Goal: Task Accomplishment & Management: Complete application form

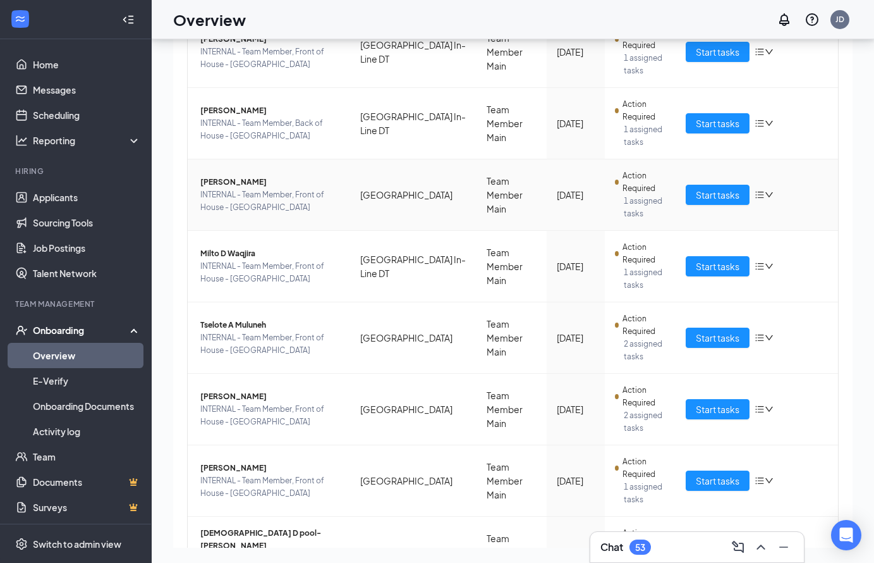
scroll to position [227, 0]
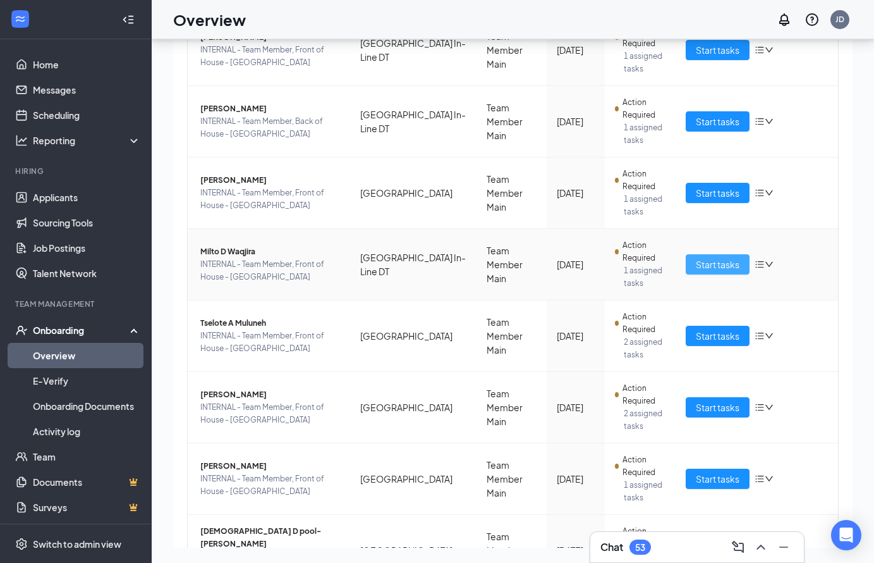
click at [715, 269] on span "Start tasks" at bounding box center [718, 264] width 44 height 14
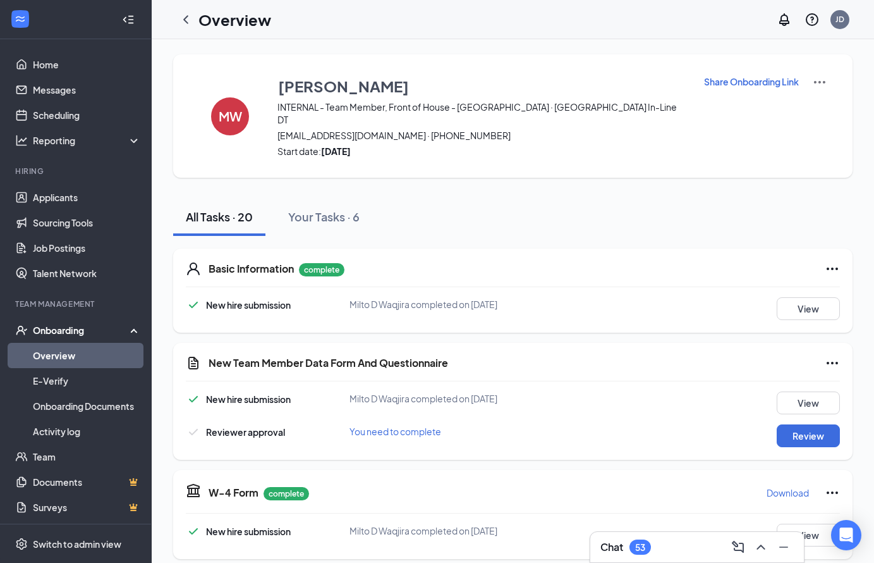
click at [72, 362] on link "Overview" at bounding box center [87, 355] width 108 height 25
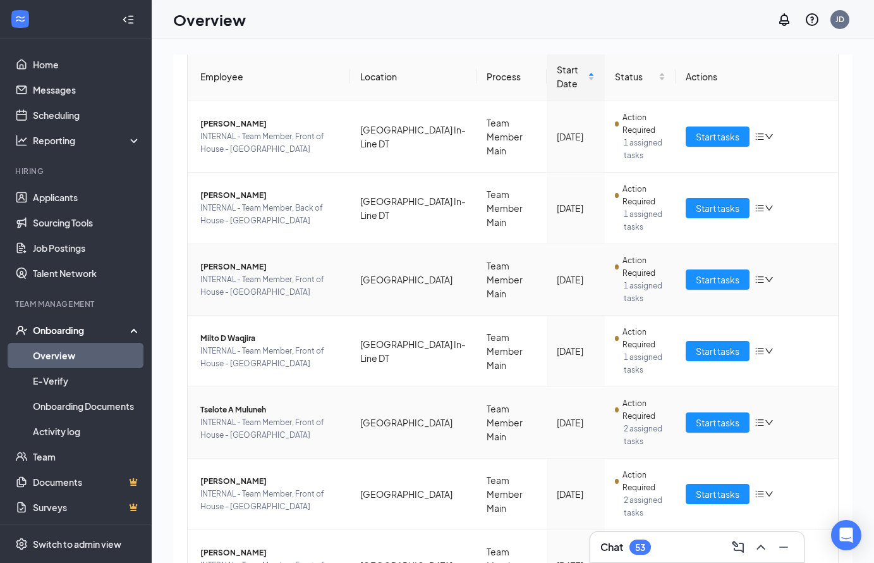
scroll to position [127, 0]
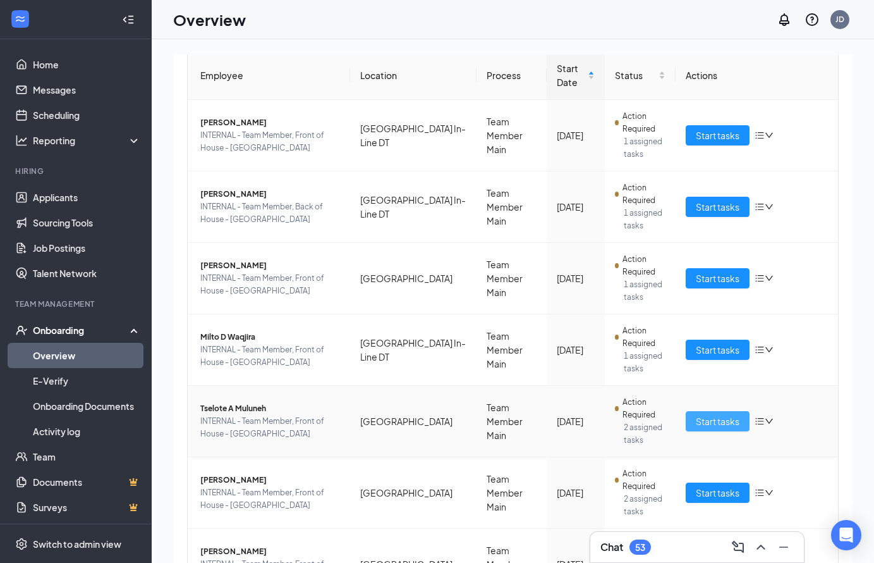
click at [737, 419] on span "Start tasks" at bounding box center [718, 421] width 44 height 14
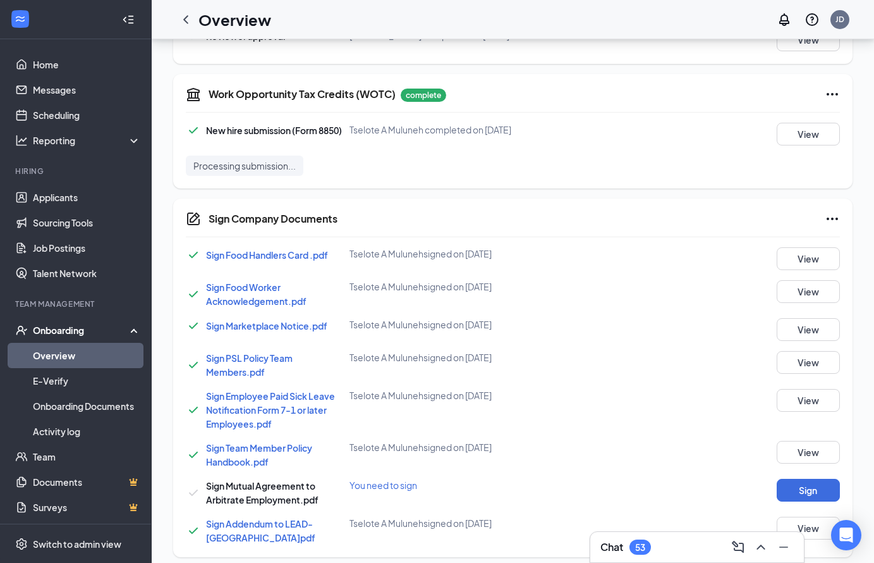
scroll to position [742, 0]
click at [829, 489] on button "Sign" at bounding box center [808, 489] width 63 height 23
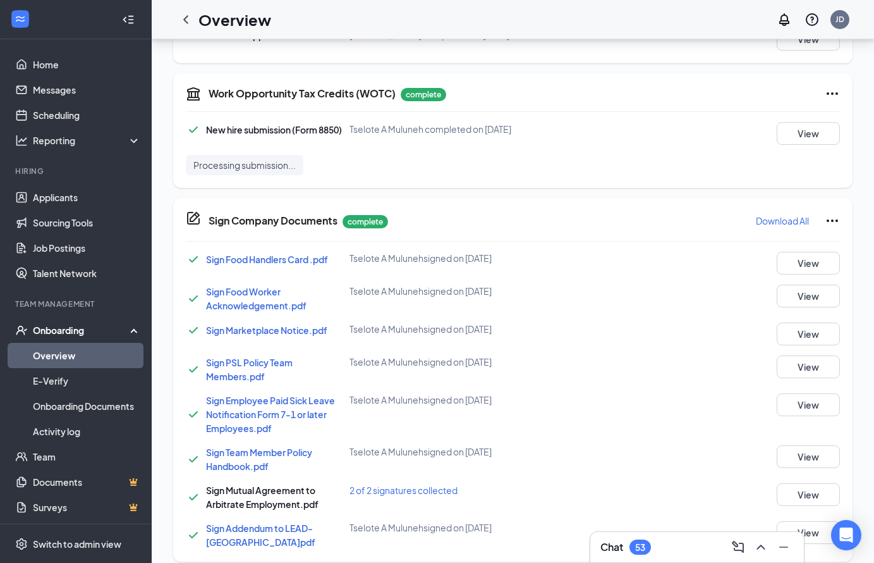
click at [54, 359] on link "Overview" at bounding box center [87, 355] width 108 height 25
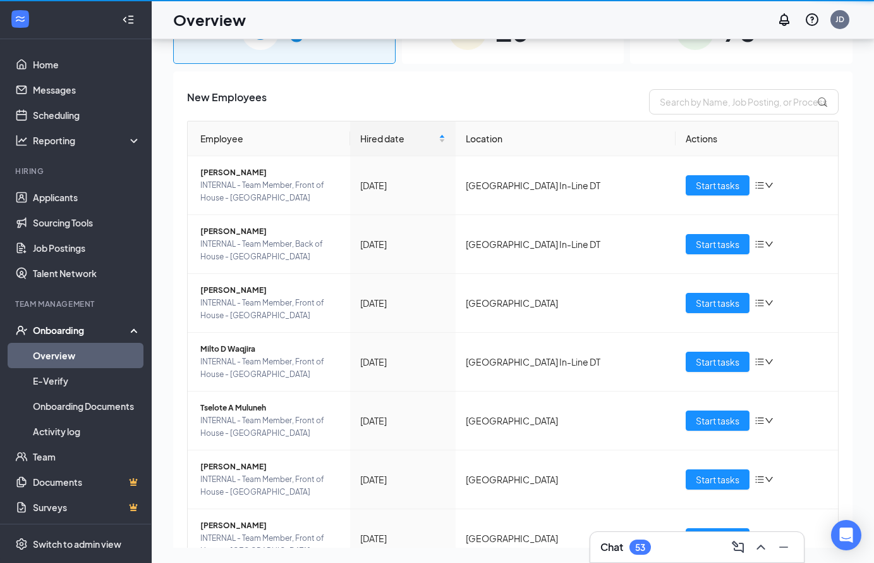
scroll to position [57, 0]
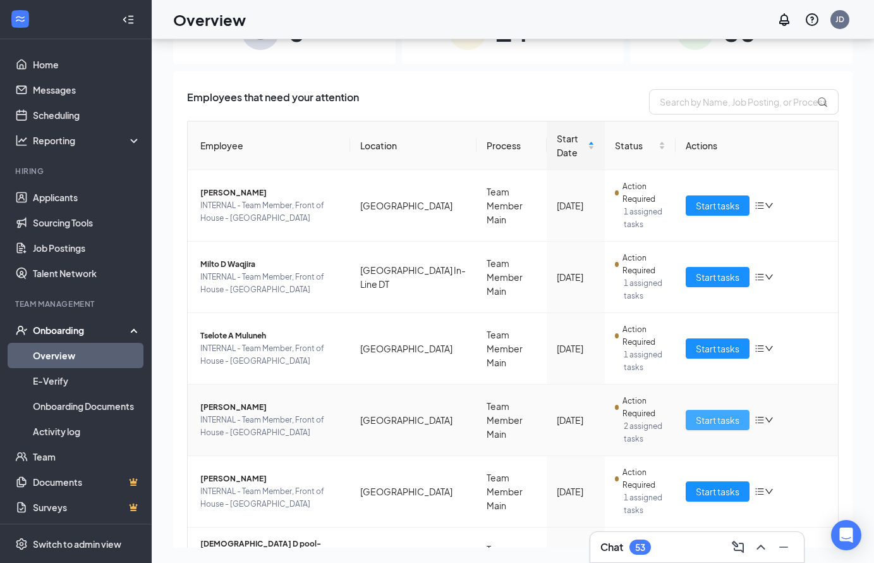
click at [733, 420] on span "Start tasks" at bounding box center [718, 420] width 44 height 14
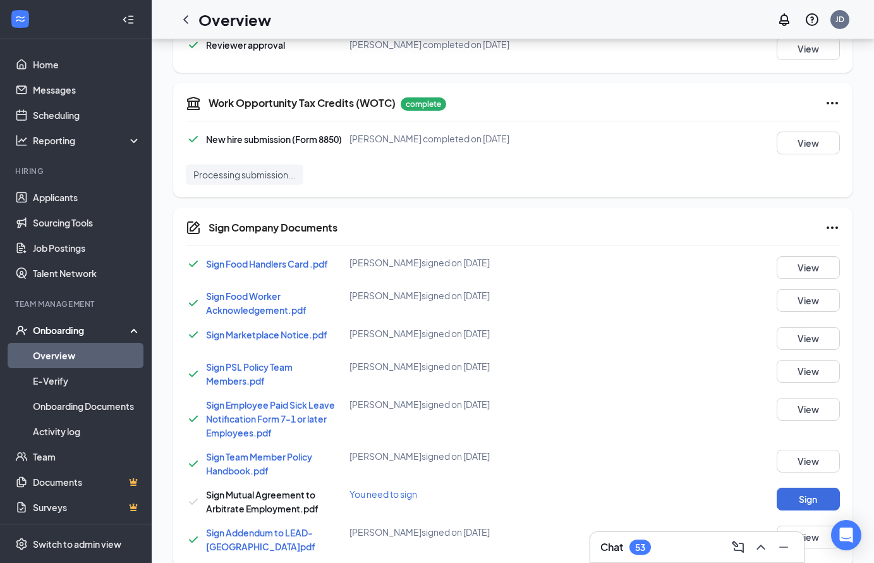
scroll to position [943, 0]
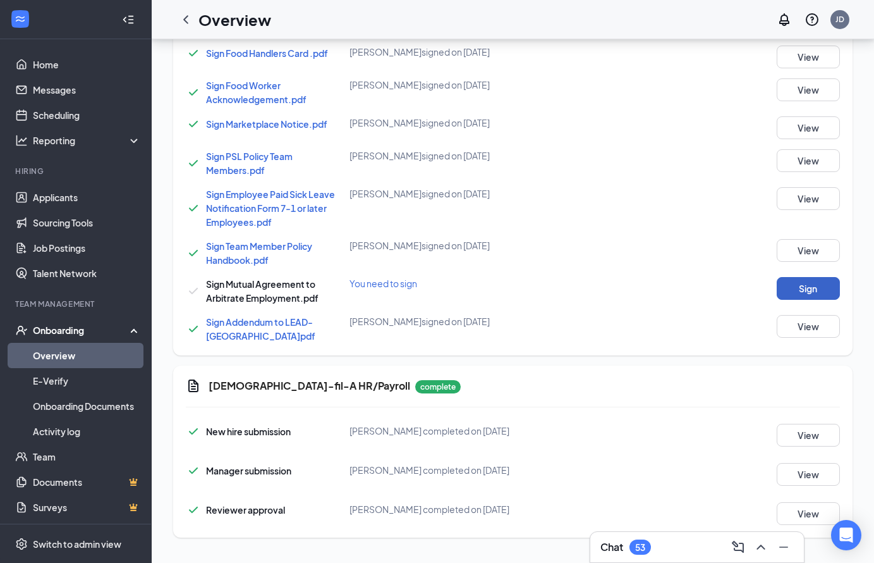
click at [813, 289] on button "Sign" at bounding box center [808, 288] width 63 height 23
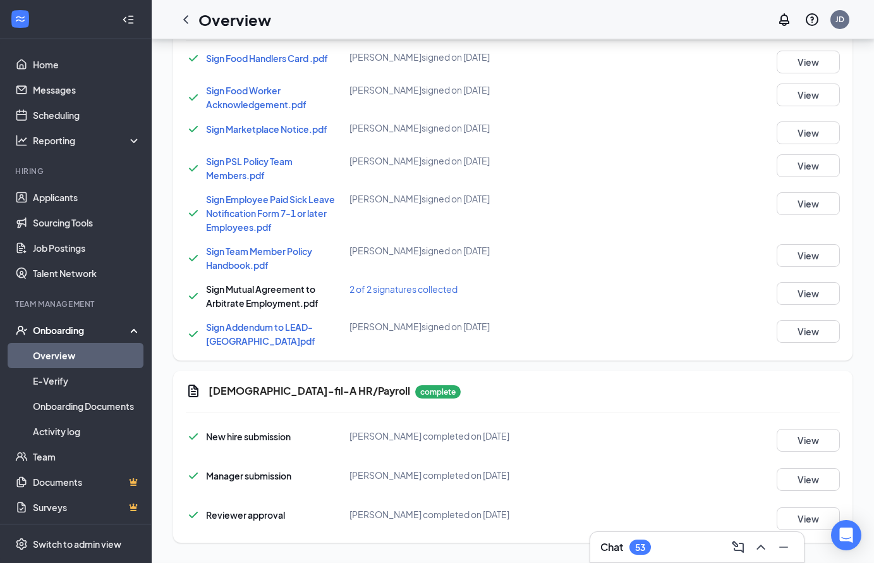
click at [55, 356] on link "Overview" at bounding box center [87, 355] width 108 height 25
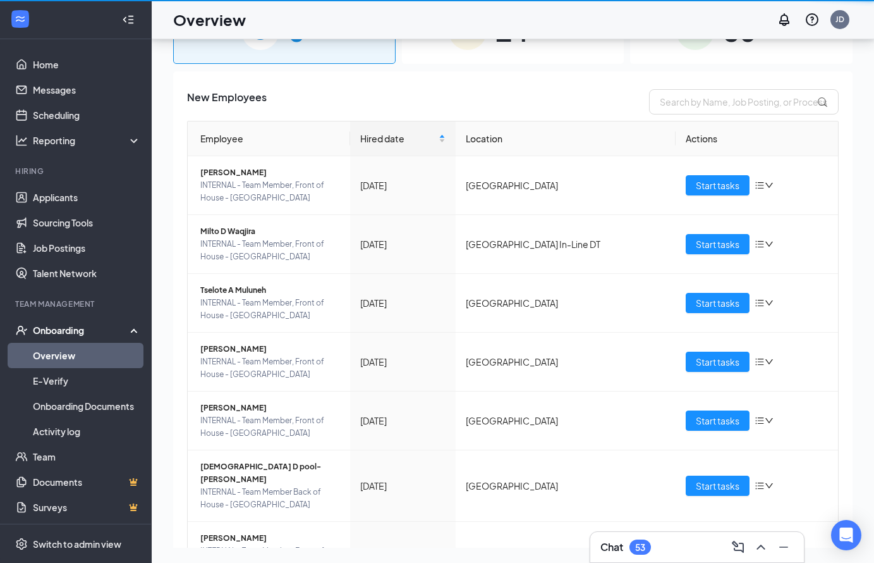
scroll to position [57, 0]
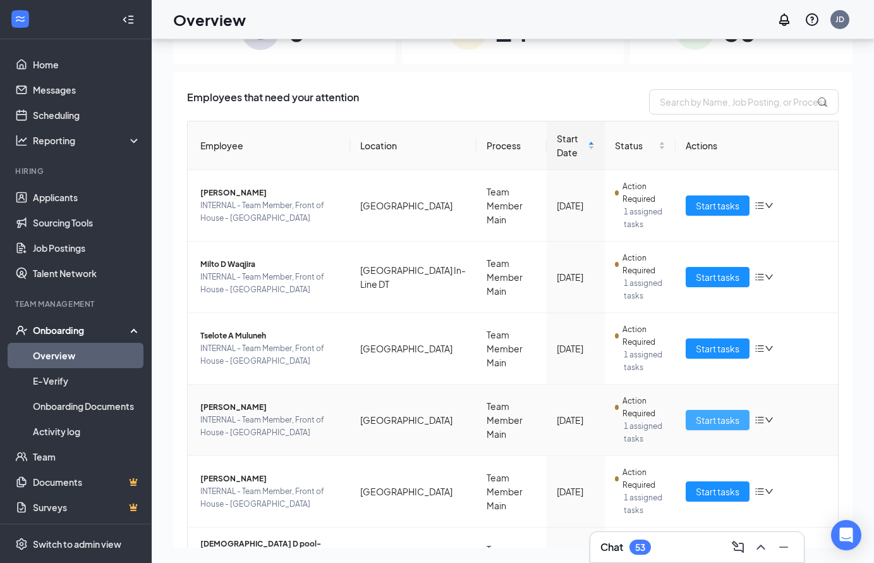
click at [728, 415] on span "Start tasks" at bounding box center [718, 420] width 44 height 14
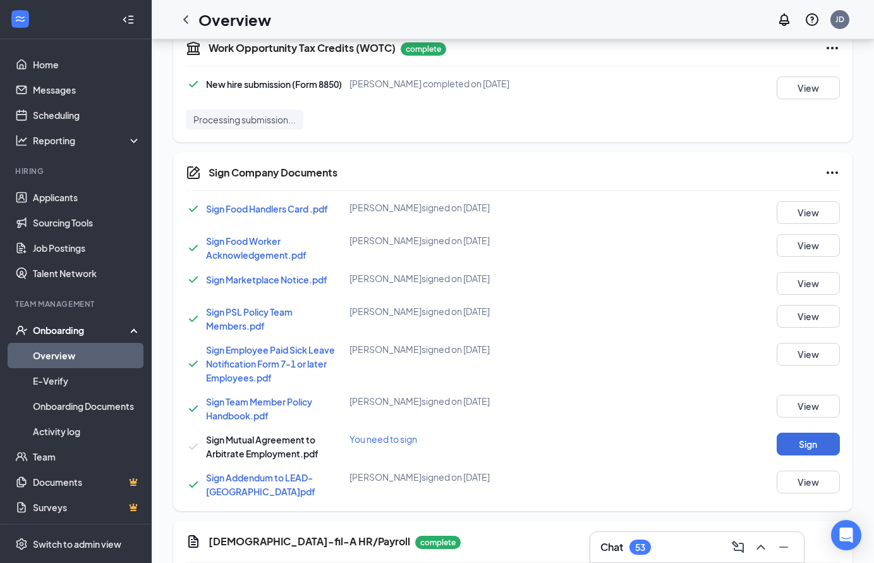
scroll to position [943, 0]
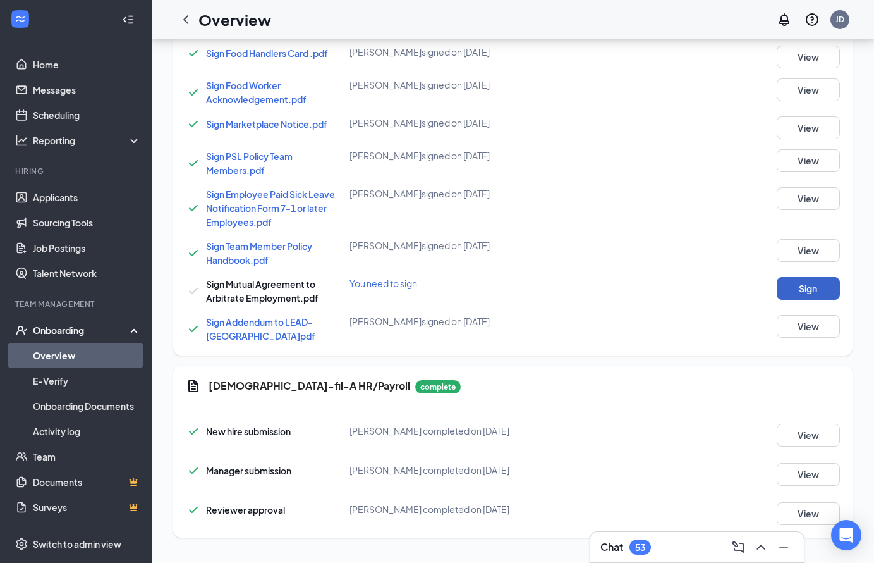
click at [825, 288] on button "Sign" at bounding box center [808, 288] width 63 height 23
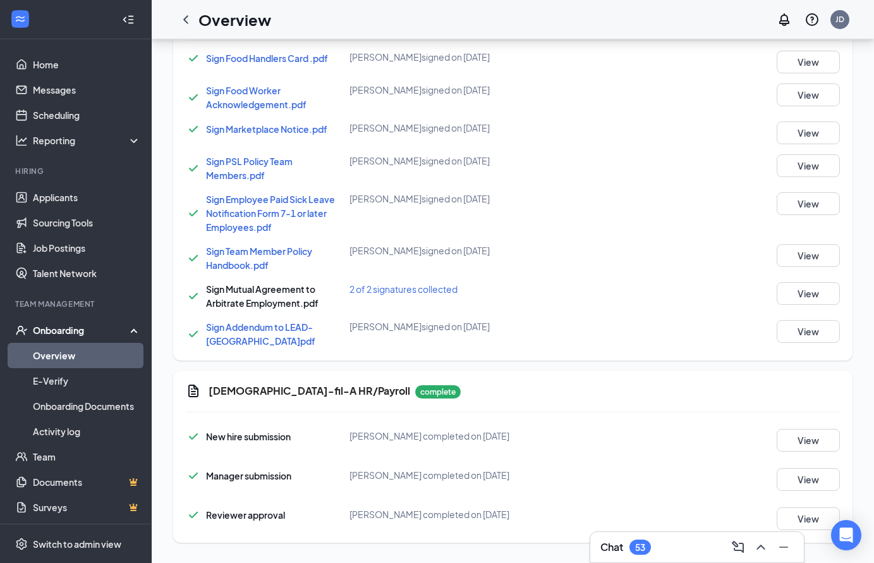
click at [78, 355] on link "Overview" at bounding box center [87, 355] width 108 height 25
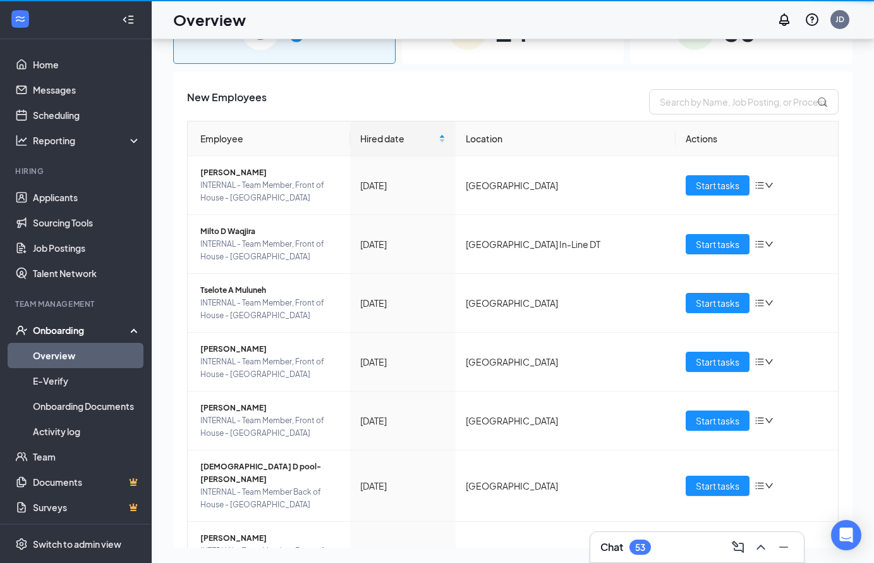
scroll to position [57, 0]
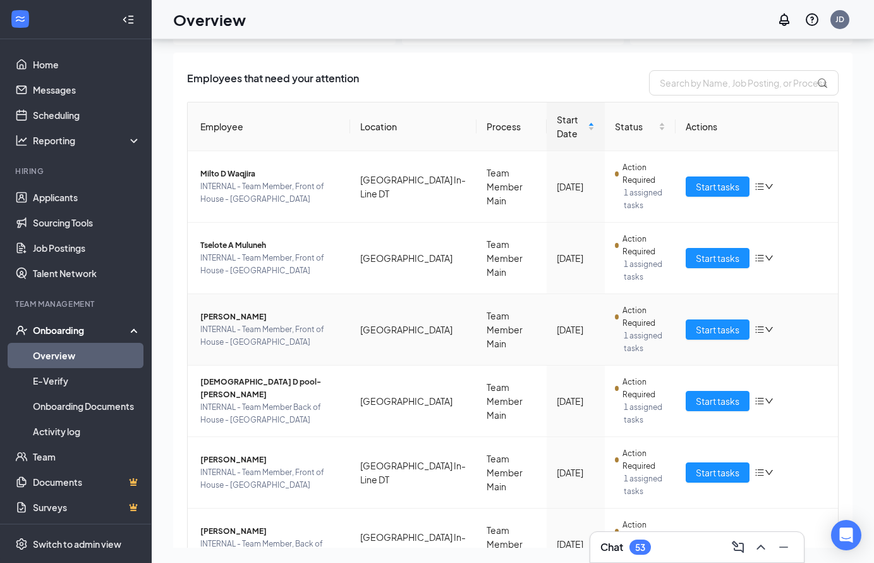
scroll to position [17, 0]
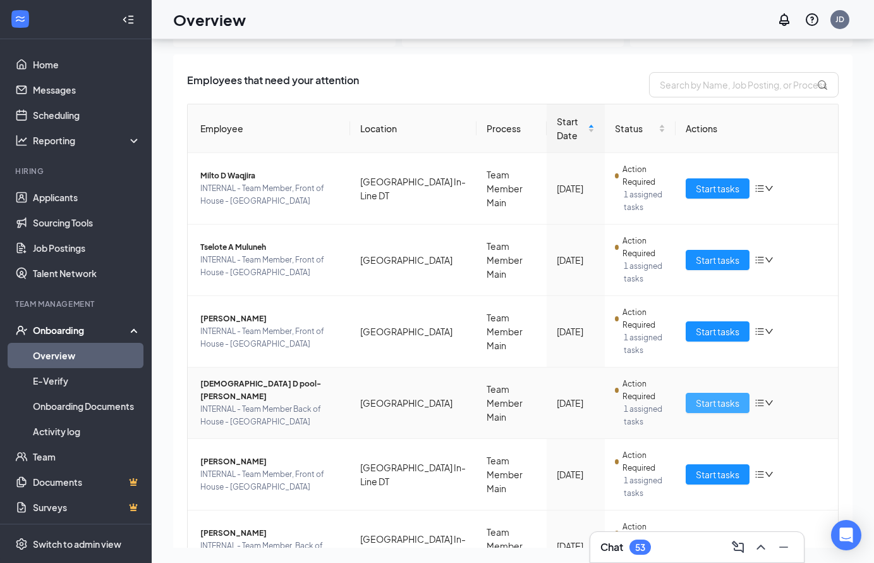
click at [731, 402] on span "Start tasks" at bounding box center [718, 403] width 44 height 14
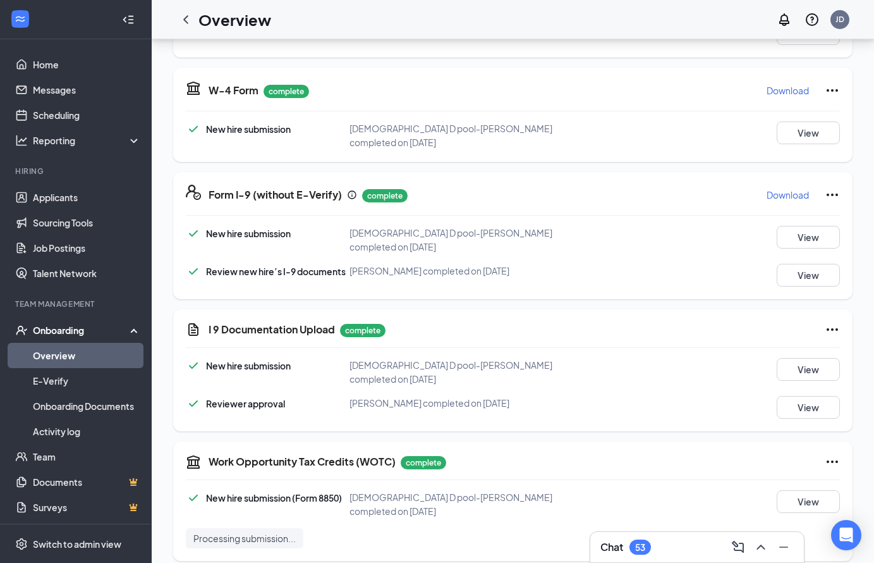
scroll to position [758, 0]
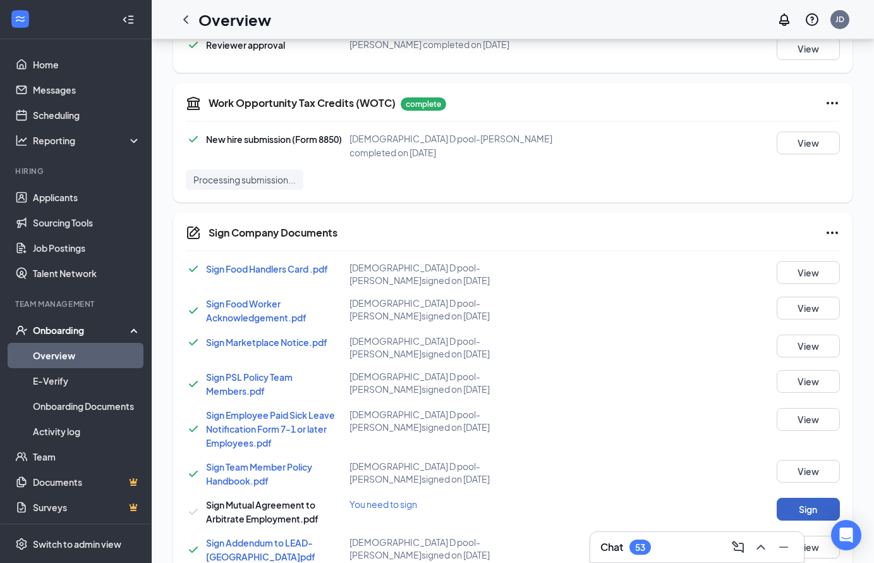
click at [800, 498] on button "Sign" at bounding box center [808, 509] width 63 height 23
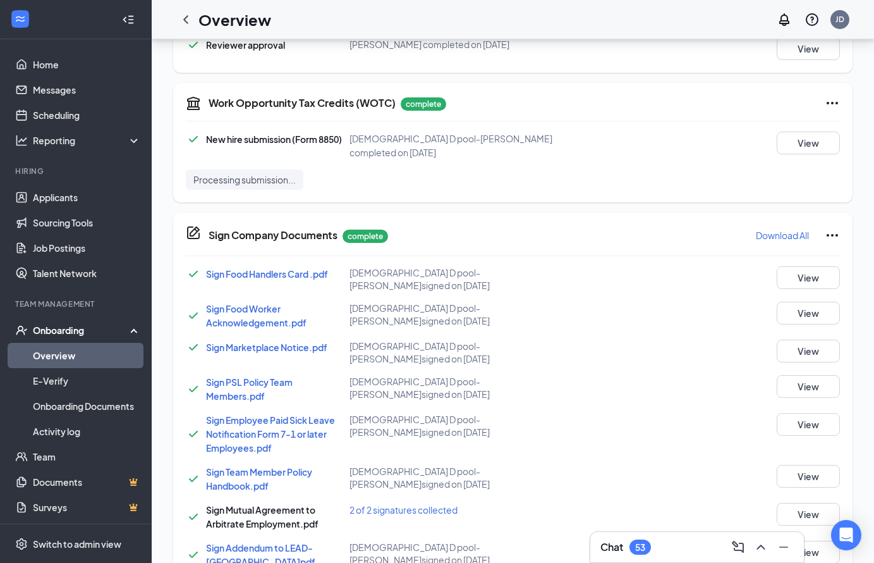
click at [43, 348] on link "Overview" at bounding box center [87, 355] width 108 height 25
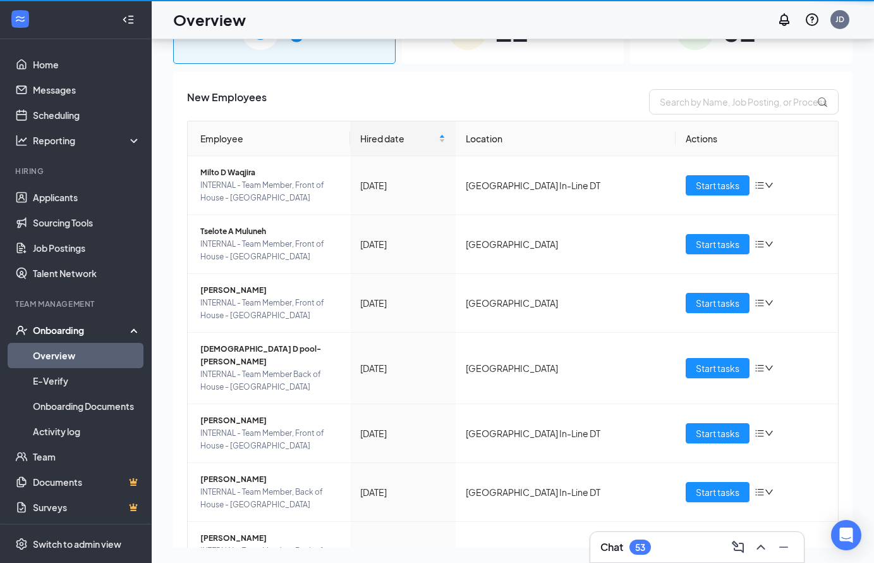
scroll to position [57, 0]
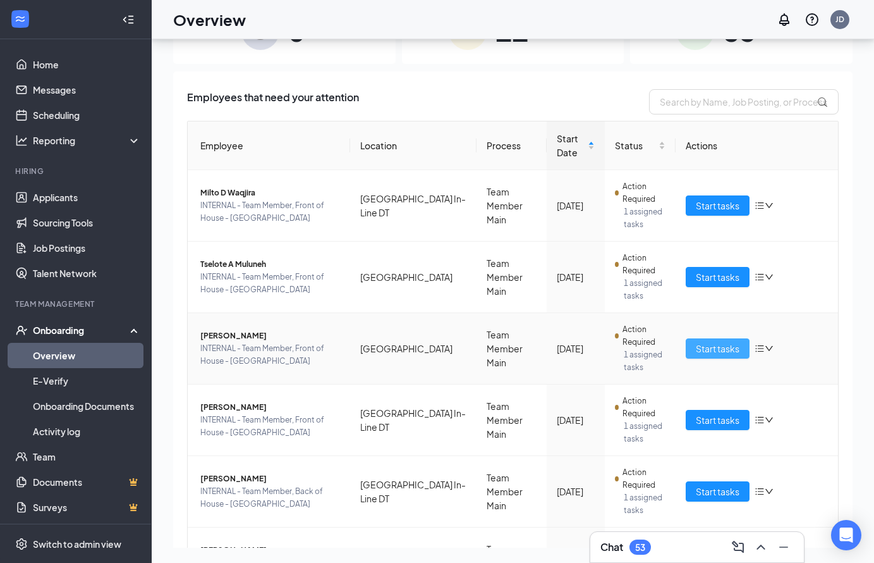
click at [702, 344] on span "Start tasks" at bounding box center [718, 348] width 44 height 14
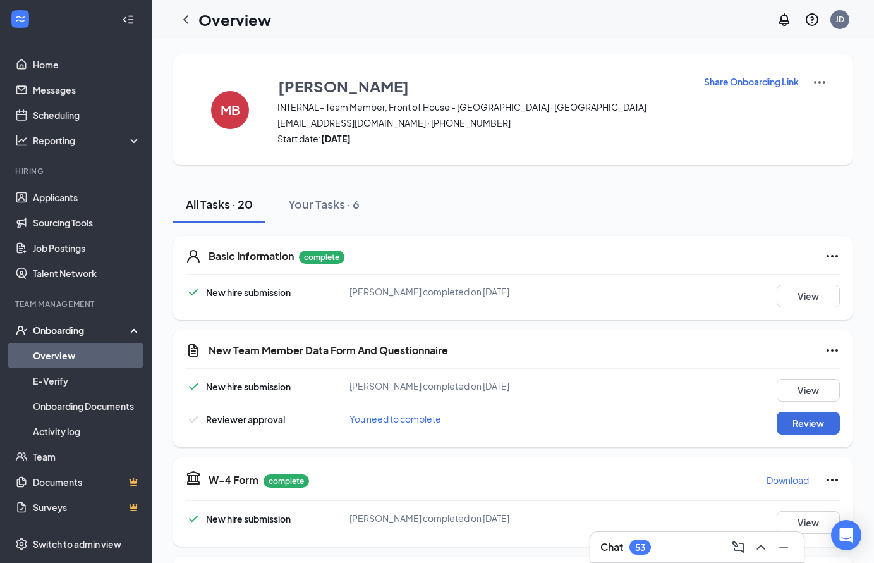
click at [101, 355] on link "Overview" at bounding box center [87, 355] width 108 height 25
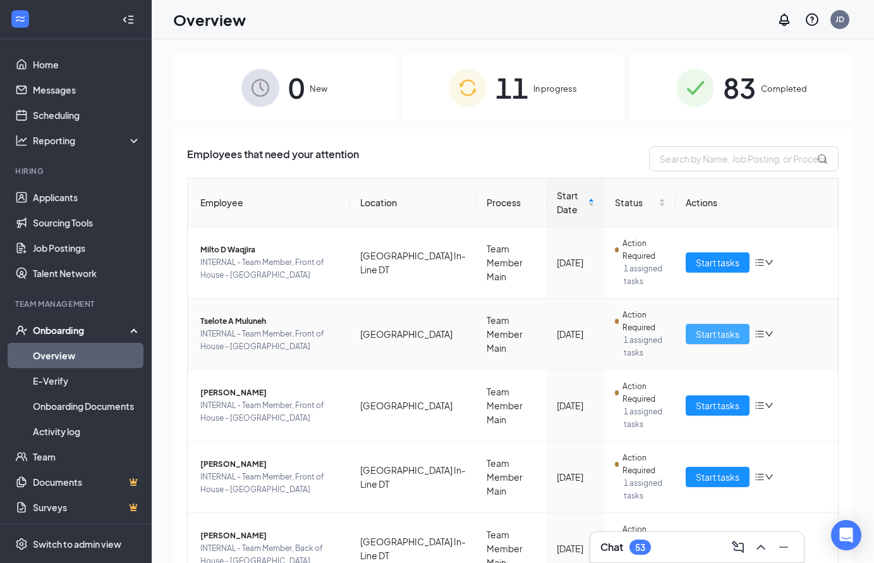
click at [708, 337] on span "Start tasks" at bounding box center [718, 334] width 44 height 14
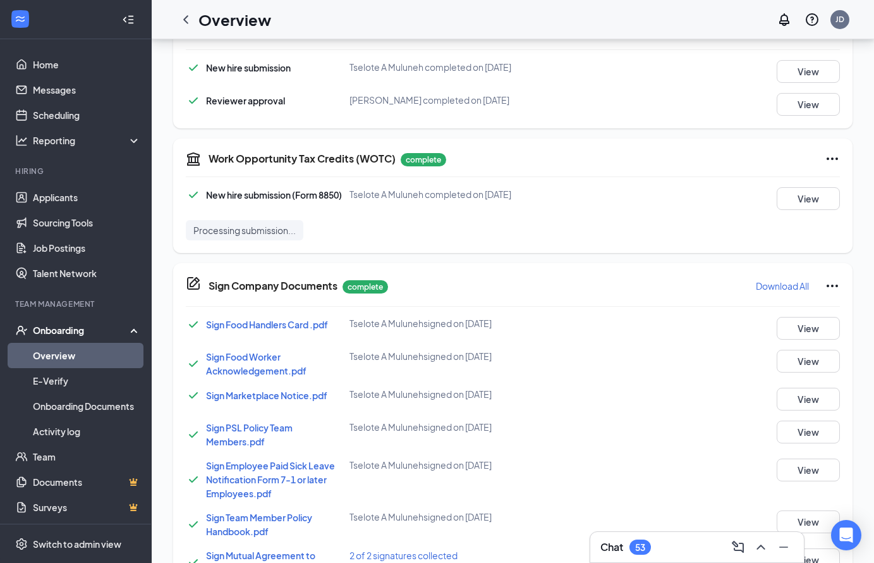
scroll to position [948, 0]
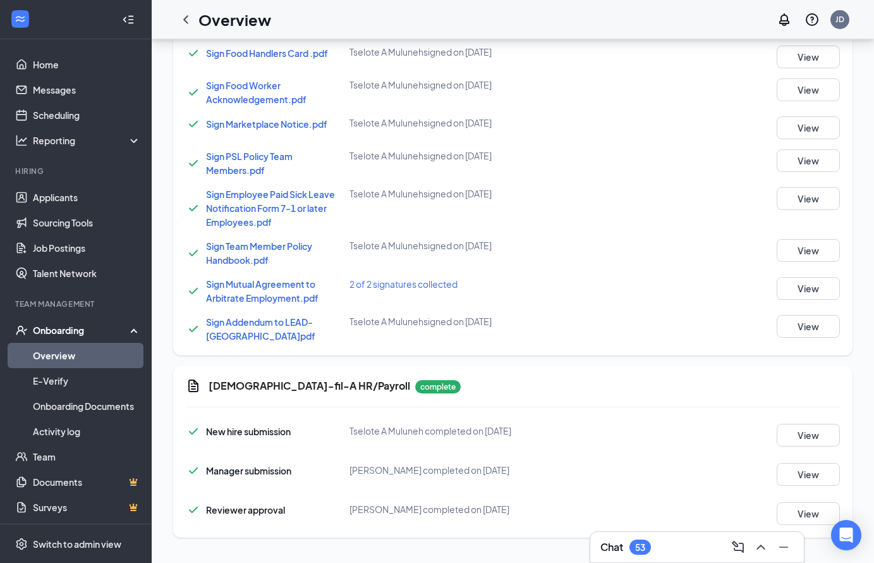
click at [58, 357] on link "Overview" at bounding box center [87, 355] width 108 height 25
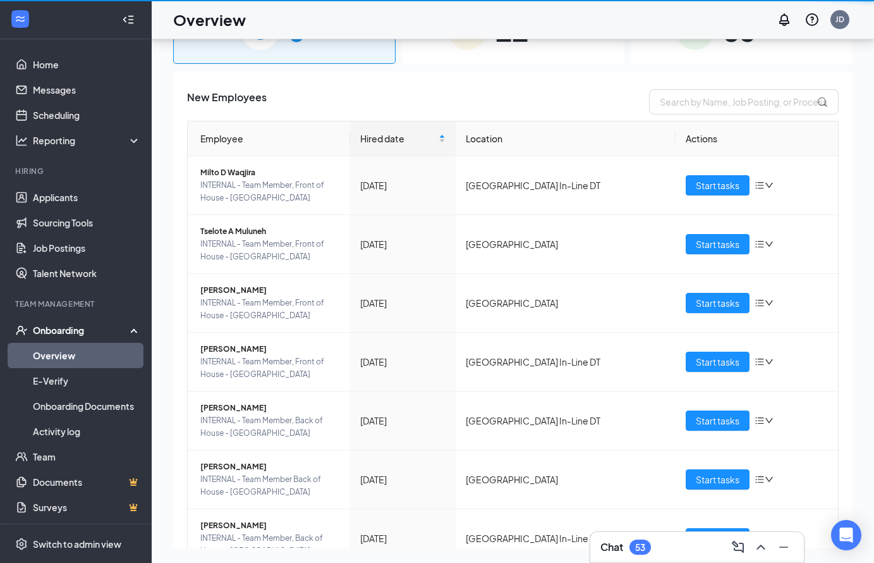
scroll to position [57, 0]
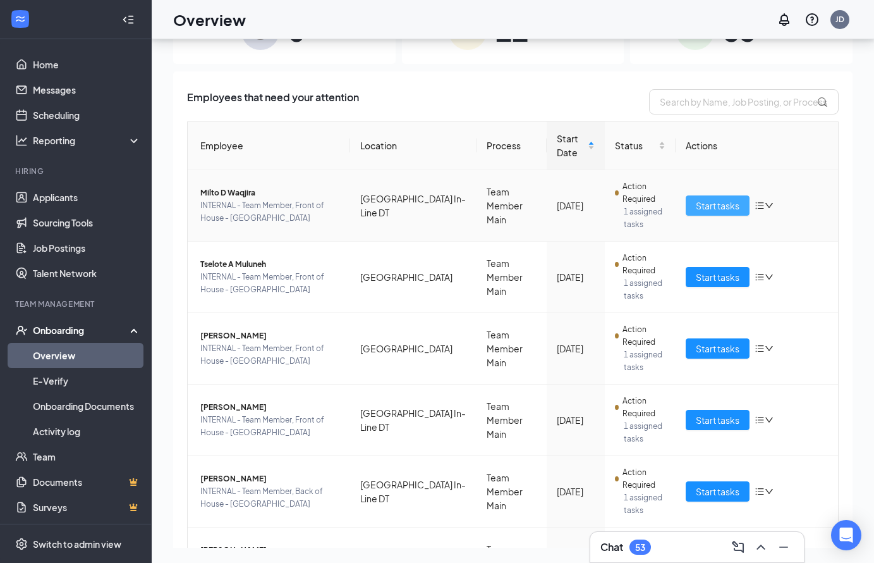
click at [718, 205] on span "Start tasks" at bounding box center [718, 206] width 44 height 14
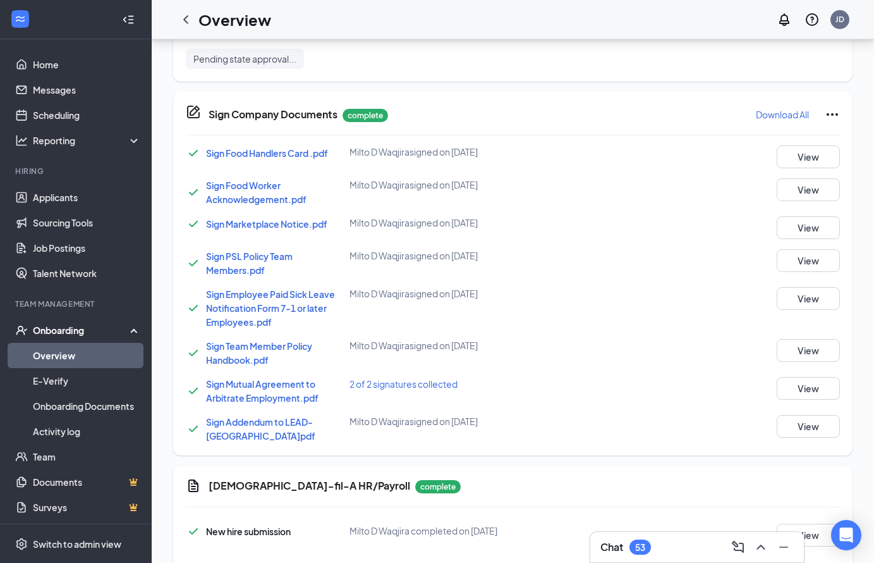
scroll to position [948, 0]
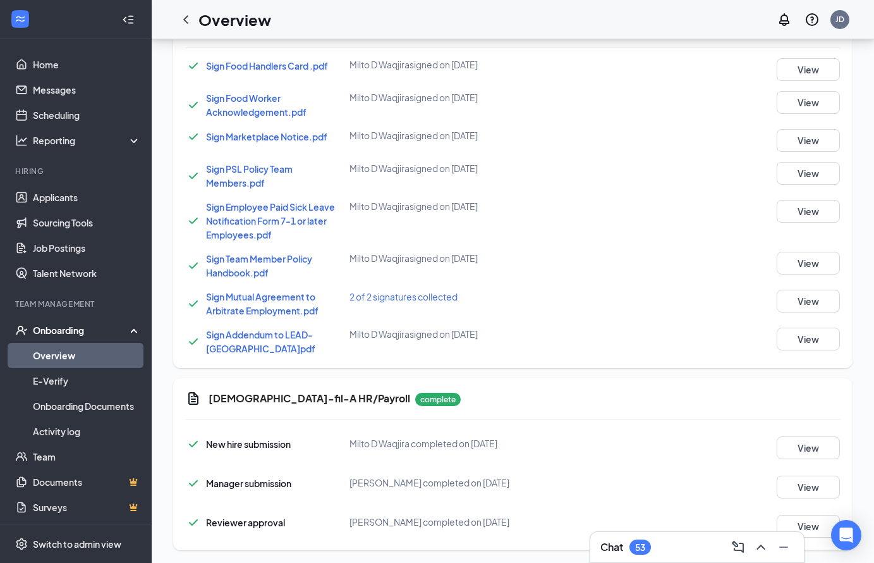
click at [74, 357] on link "Overview" at bounding box center [87, 355] width 108 height 25
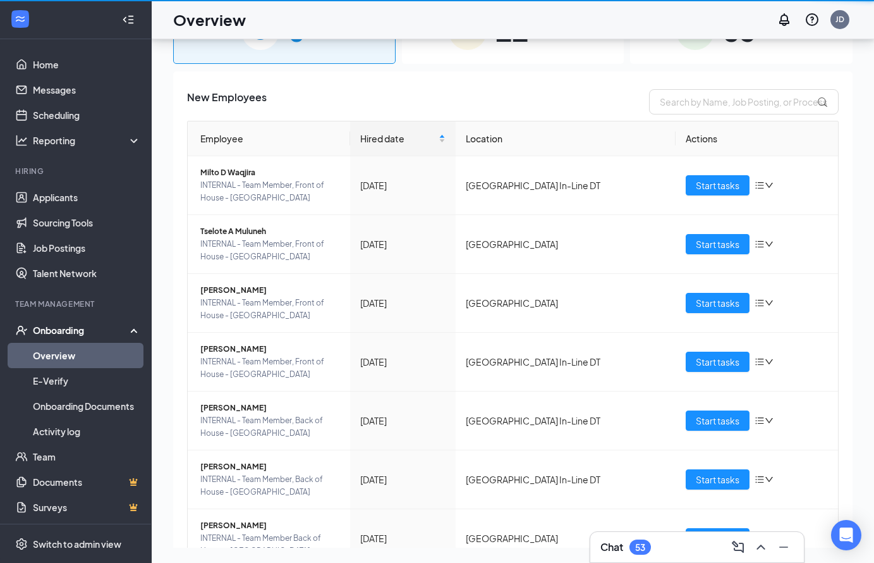
scroll to position [57, 0]
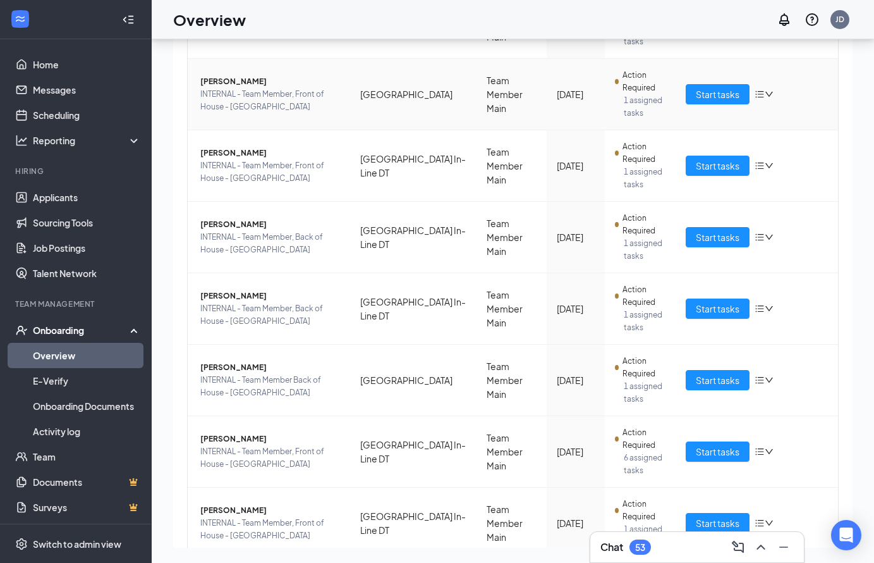
scroll to position [274, 0]
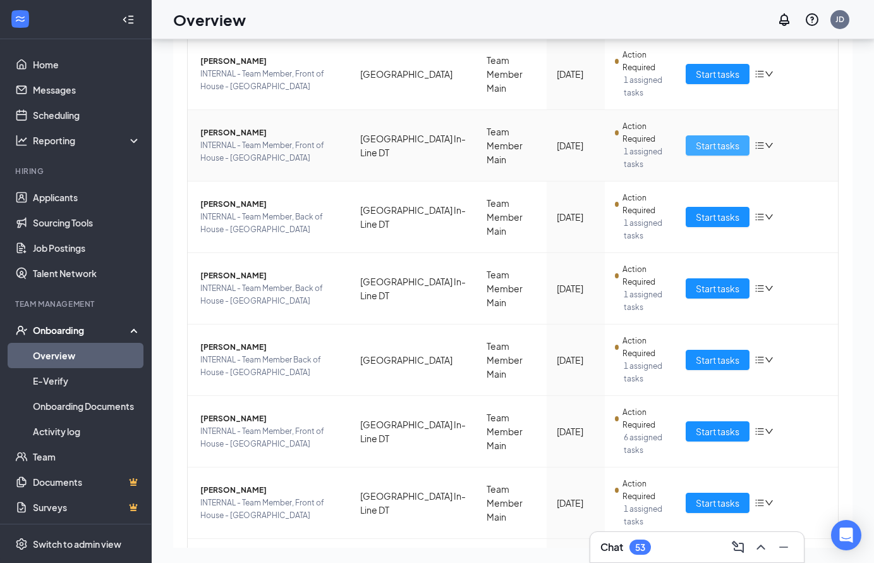
click at [715, 140] on span "Start tasks" at bounding box center [718, 145] width 44 height 14
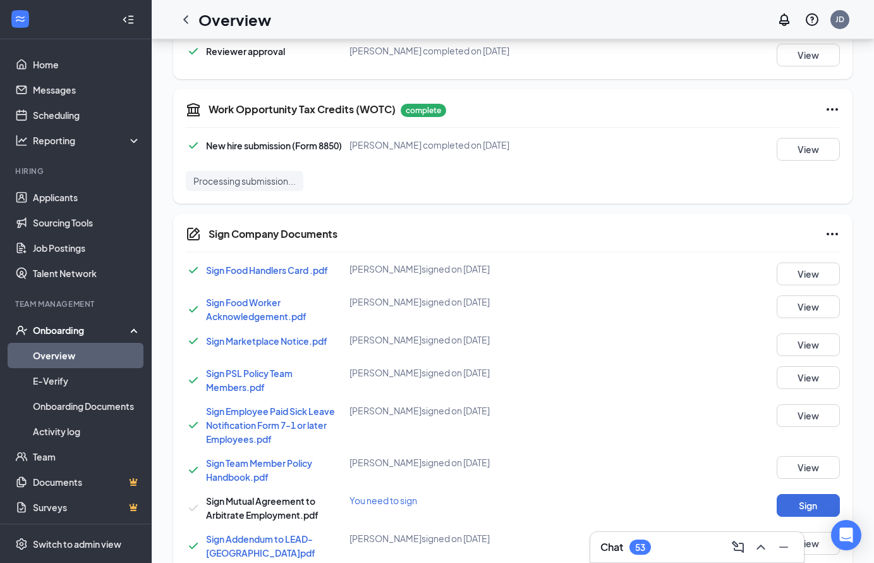
scroll to position [762, 0]
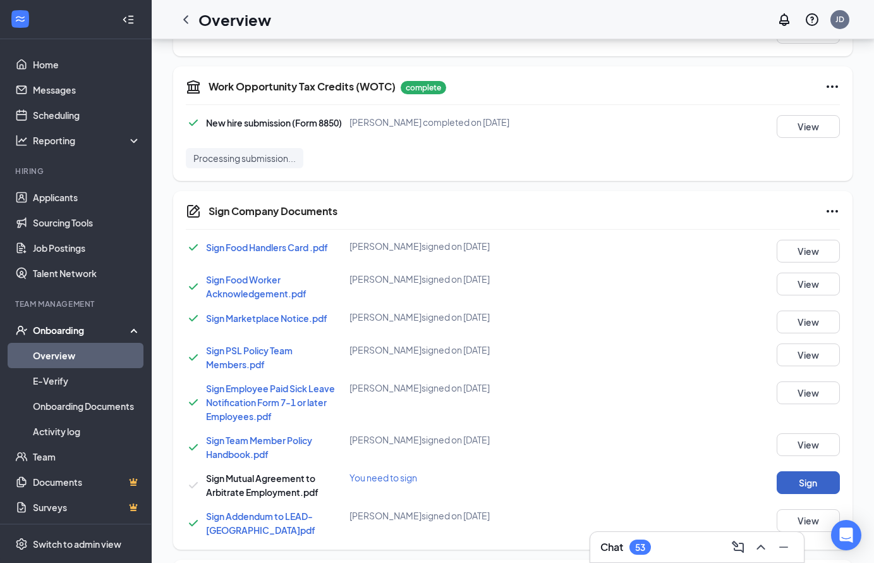
click at [813, 471] on button "Sign" at bounding box center [808, 482] width 63 height 23
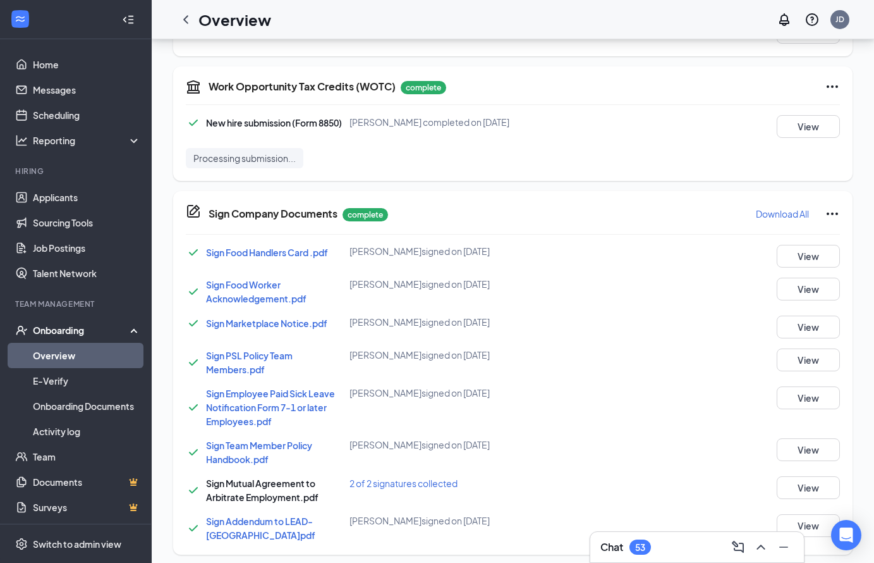
click at [83, 357] on link "Overview" at bounding box center [87, 355] width 108 height 25
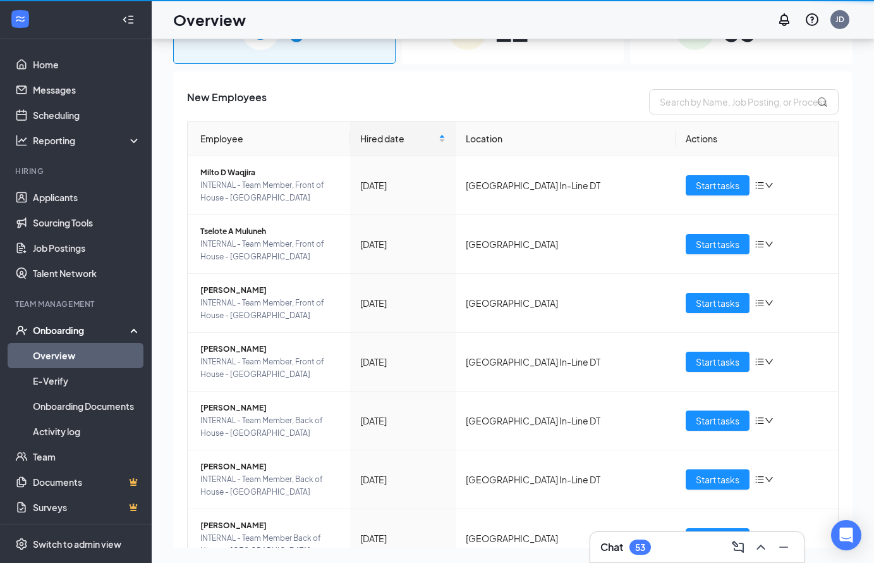
scroll to position [57, 0]
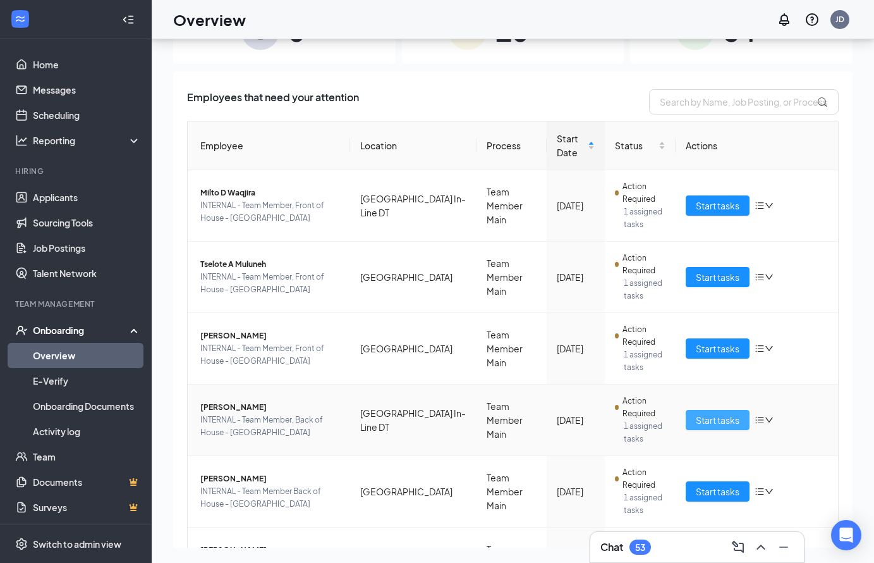
click at [730, 417] on span "Start tasks" at bounding box center [718, 420] width 44 height 14
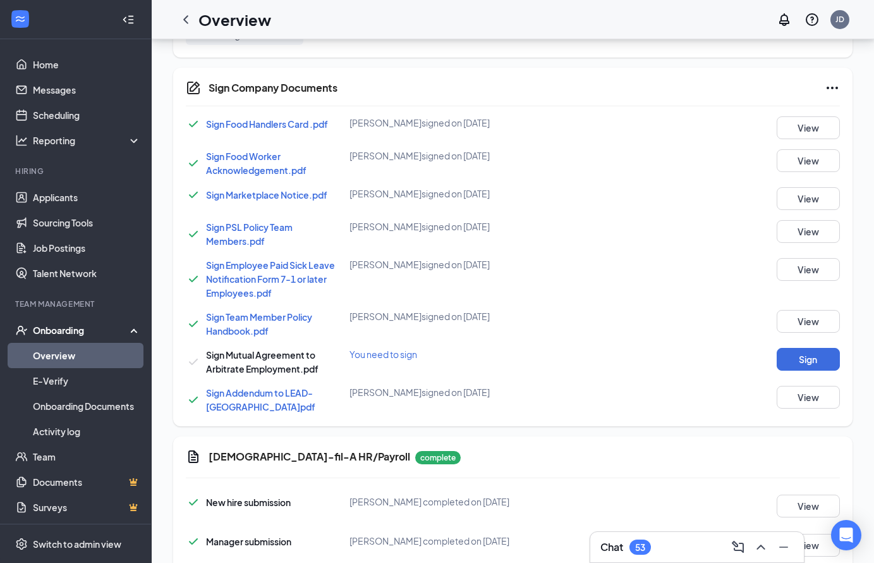
scroll to position [888, 0]
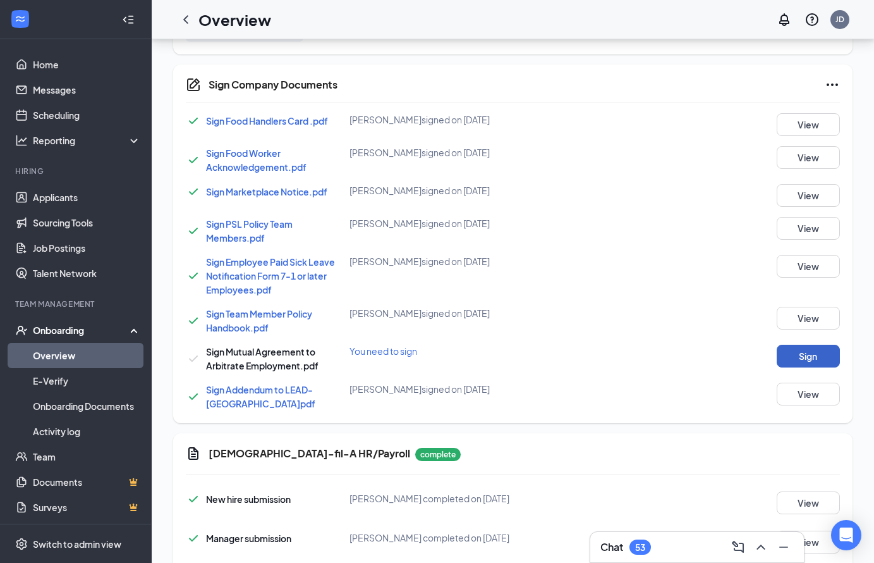
click at [822, 345] on button "Sign" at bounding box center [808, 356] width 63 height 23
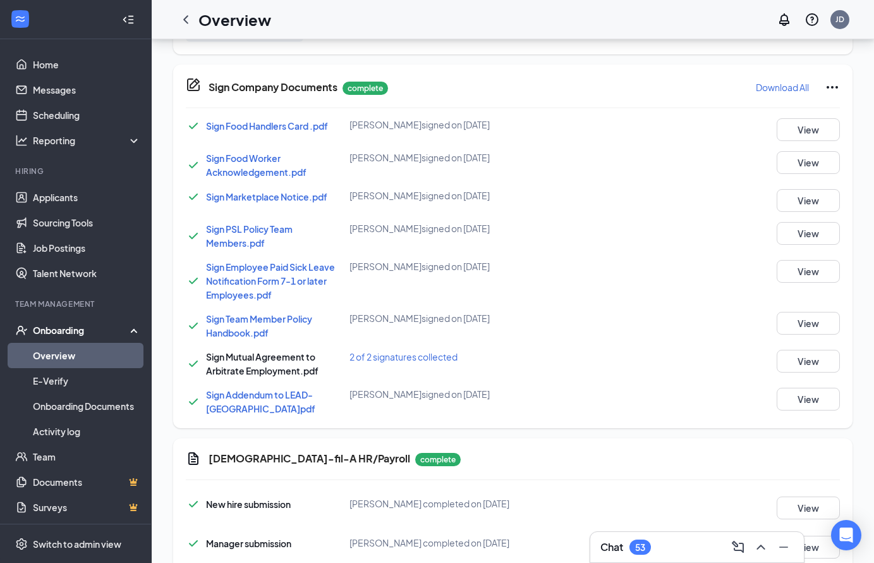
click at [73, 360] on link "Overview" at bounding box center [87, 355] width 108 height 25
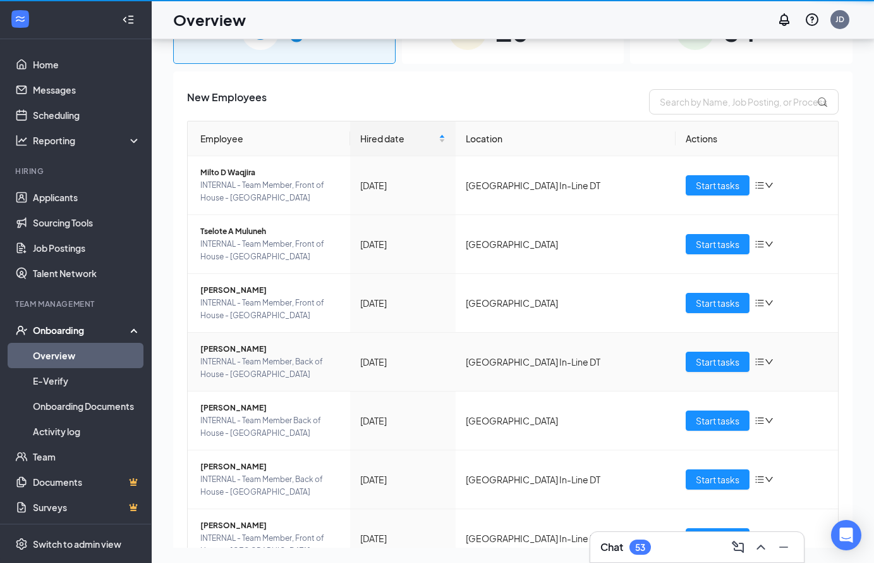
scroll to position [57, 0]
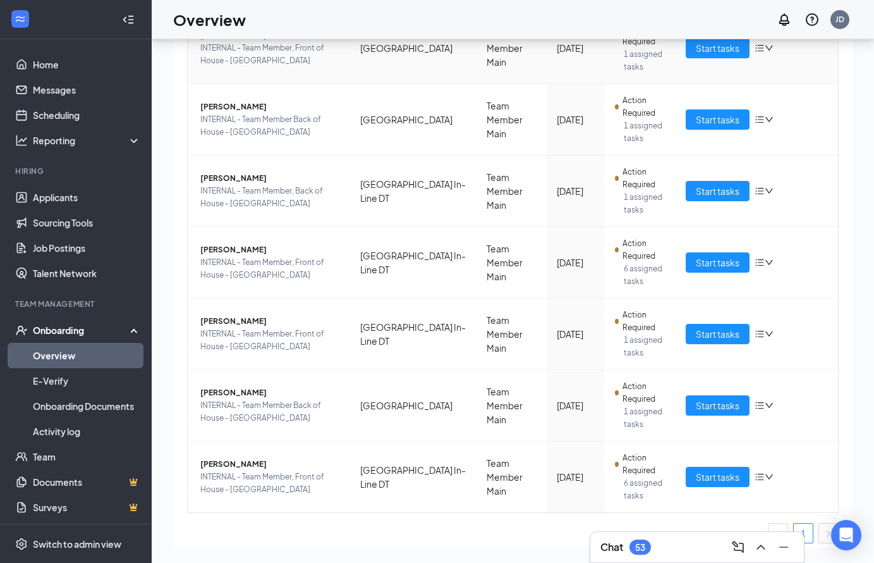
scroll to position [302, 0]
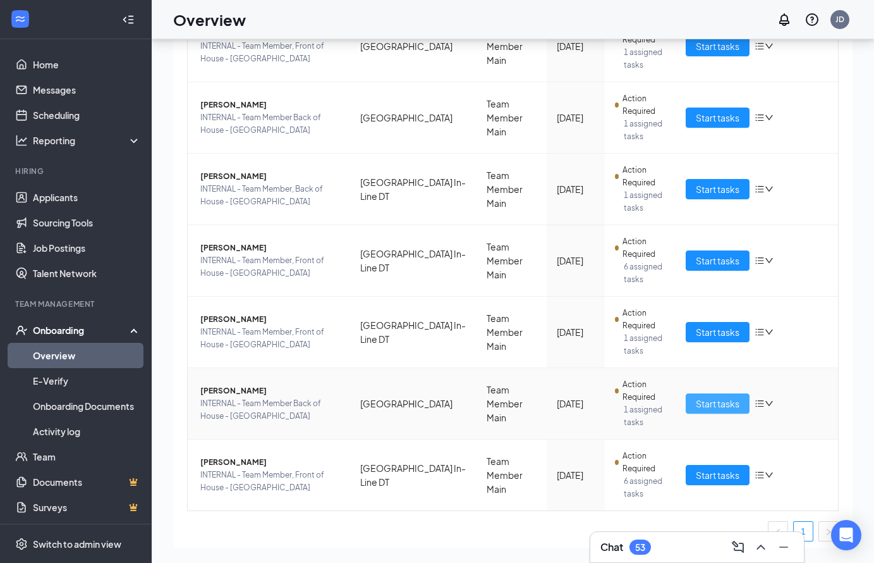
click at [712, 404] on span "Start tasks" at bounding box center [718, 403] width 44 height 14
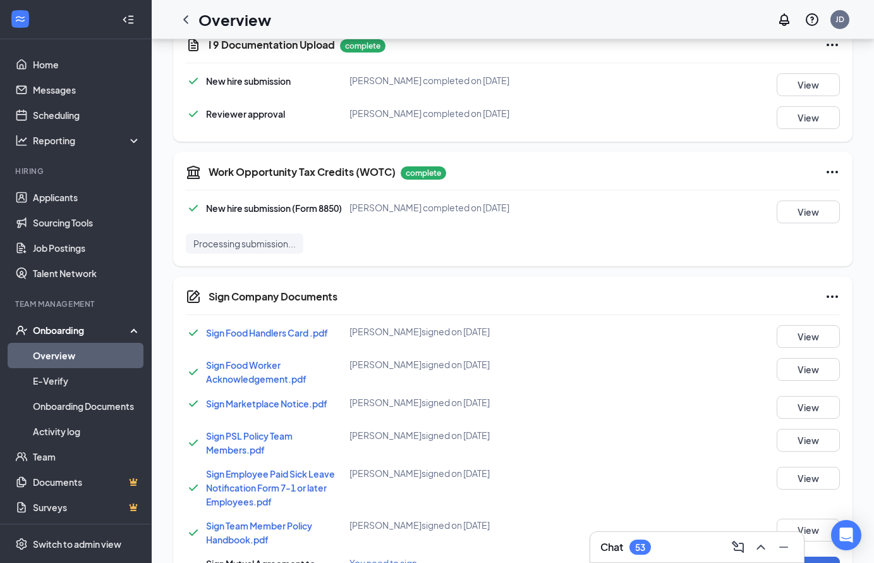
scroll to position [943, 0]
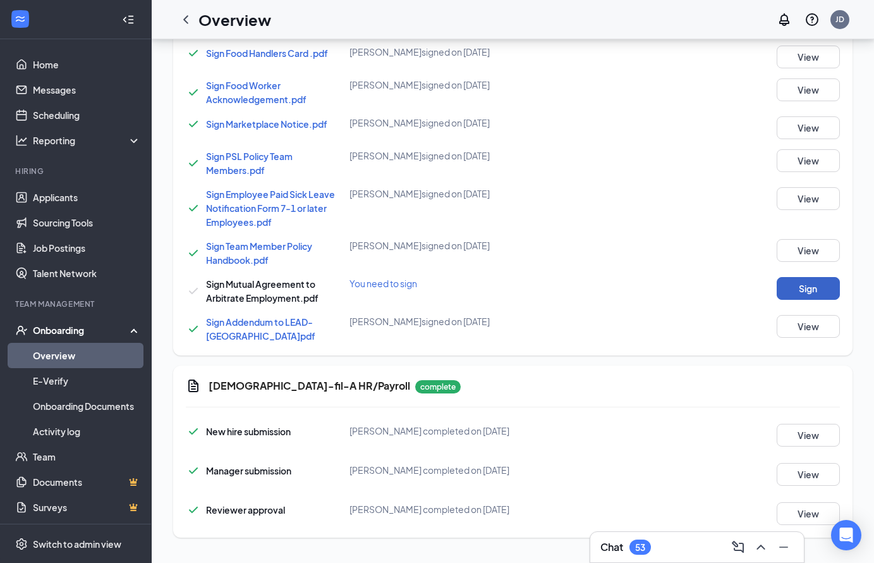
click at [812, 287] on button "Sign" at bounding box center [808, 288] width 63 height 23
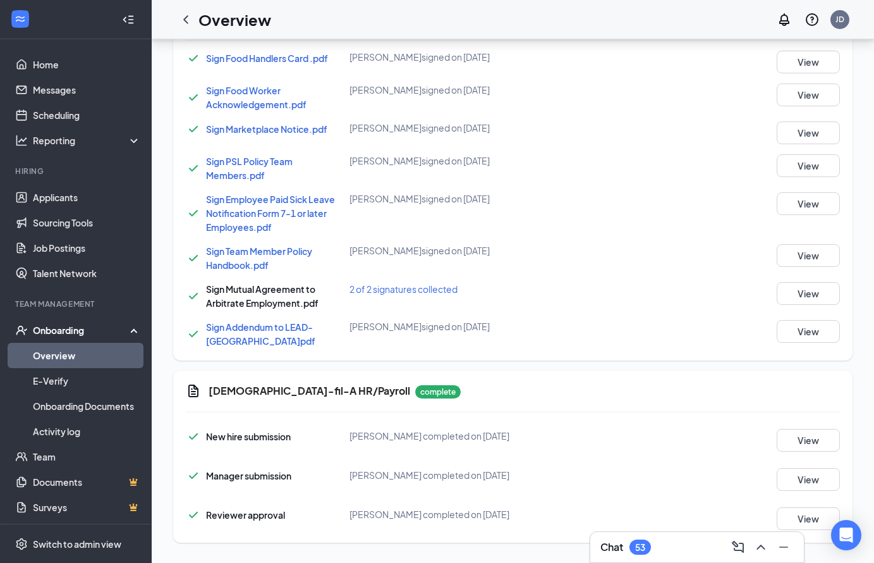
click at [61, 357] on link "Overview" at bounding box center [87, 355] width 108 height 25
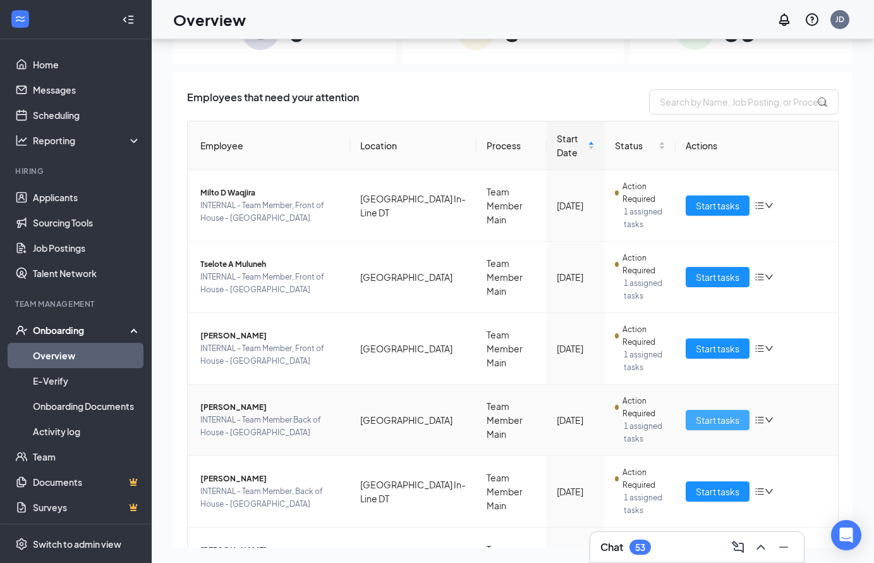
click at [730, 417] on span "Start tasks" at bounding box center [718, 420] width 44 height 14
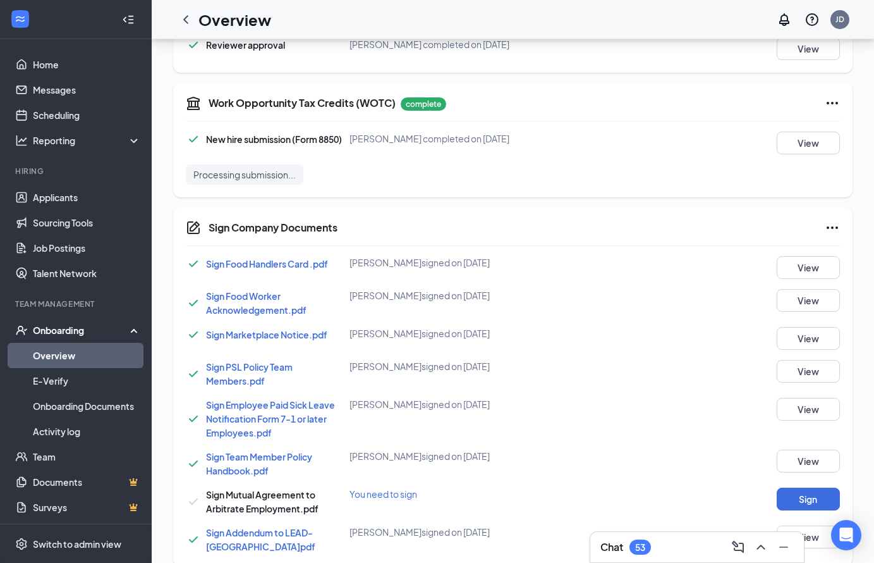
scroll to position [759, 0]
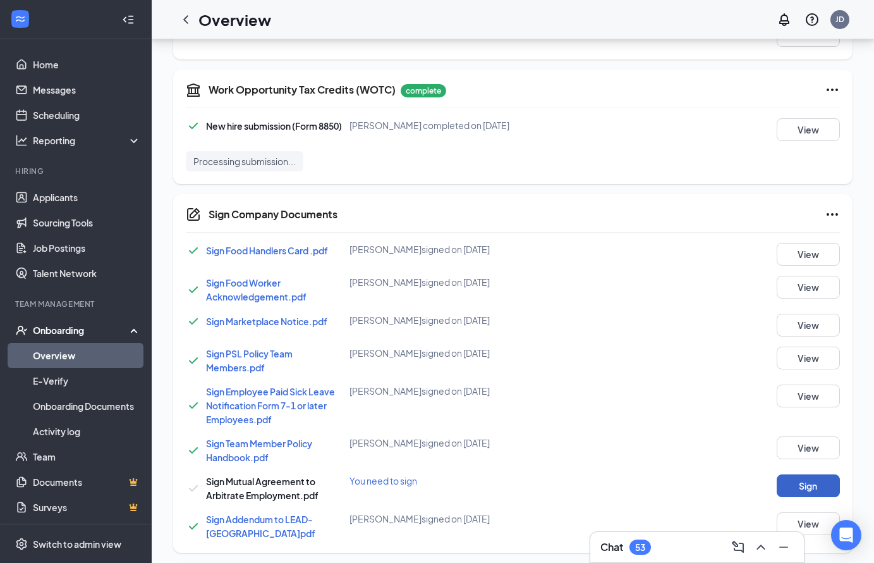
click at [823, 474] on button "Sign" at bounding box center [808, 485] width 63 height 23
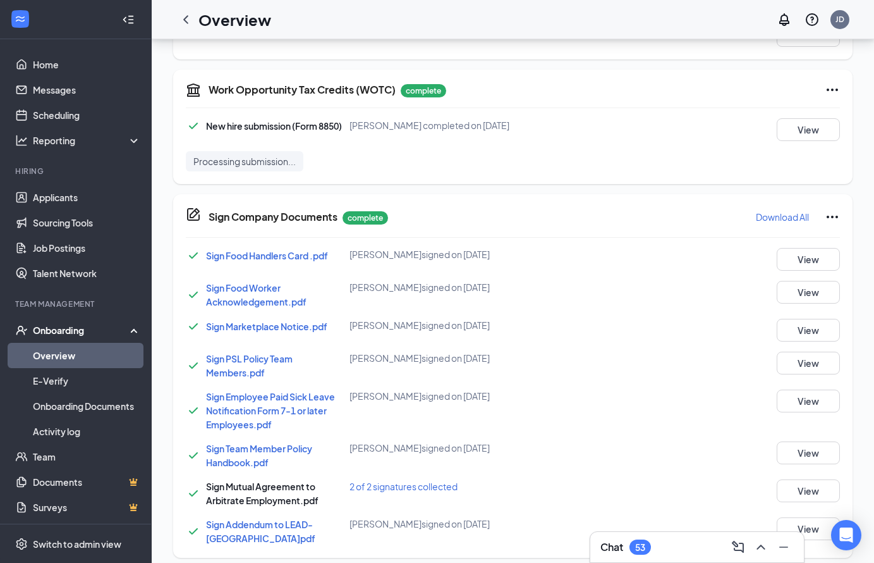
click at [549, 230] on div "Sign Company Documents [PERSON_NAME] completed on [DATE] Close Sign Food Handle…" at bounding box center [437, 281] width 874 height 563
click at [73, 354] on link "Overview" at bounding box center [87, 355] width 108 height 25
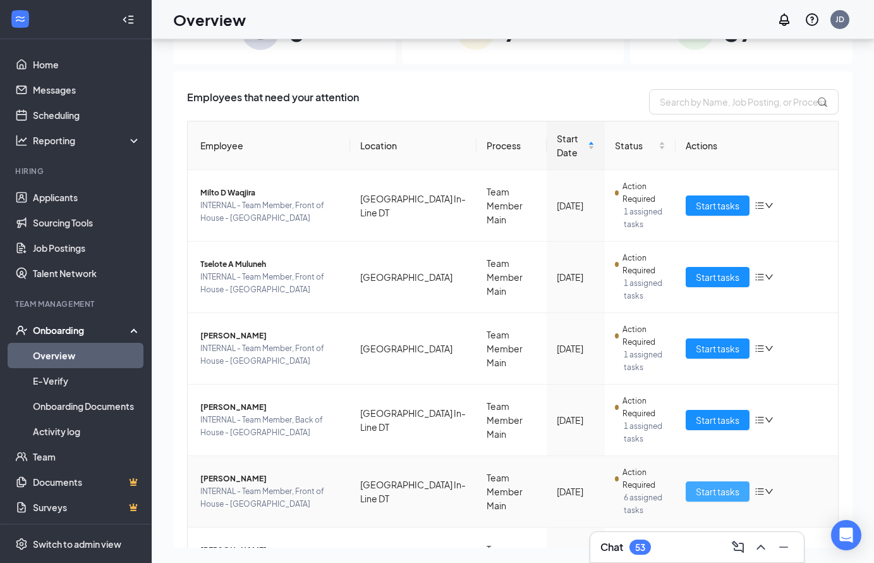
click at [721, 496] on span "Start tasks" at bounding box center [718, 491] width 44 height 14
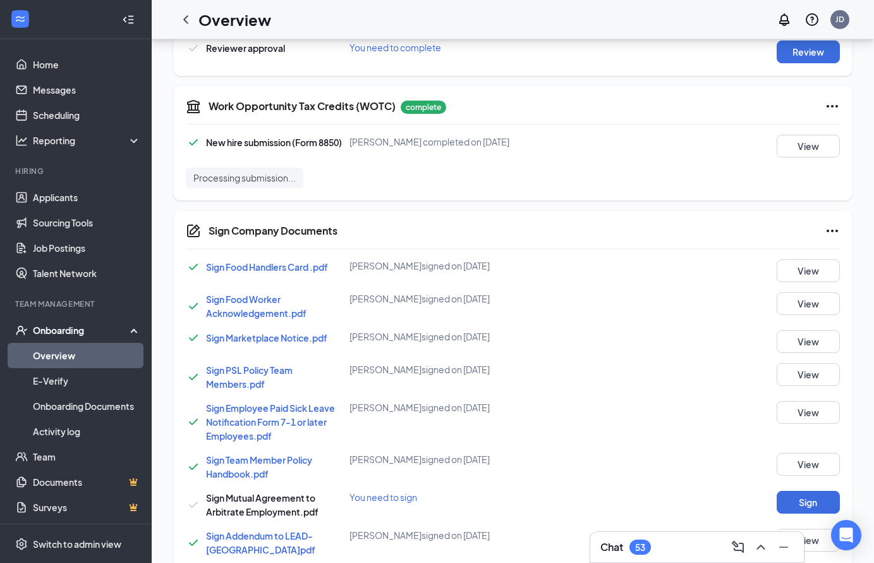
scroll to position [938, 0]
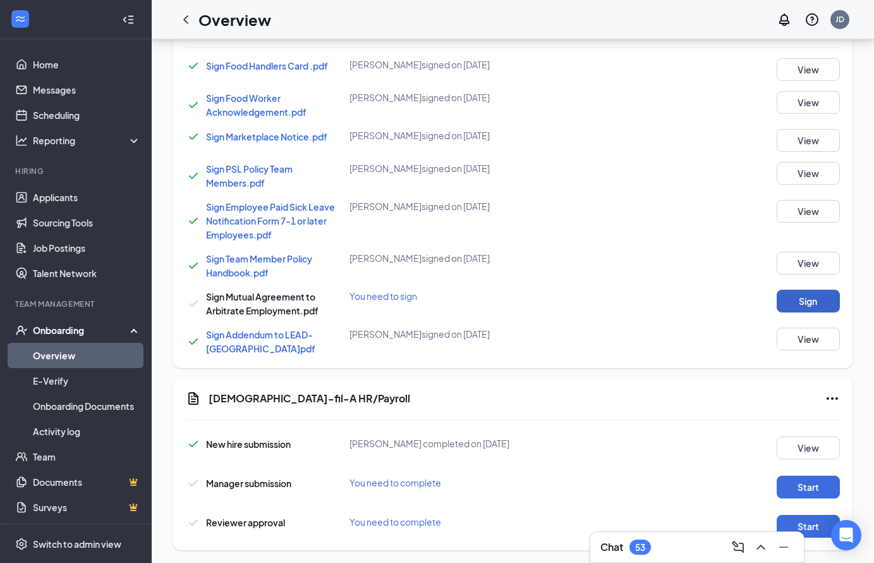
click at [804, 290] on button "Sign" at bounding box center [808, 301] width 63 height 23
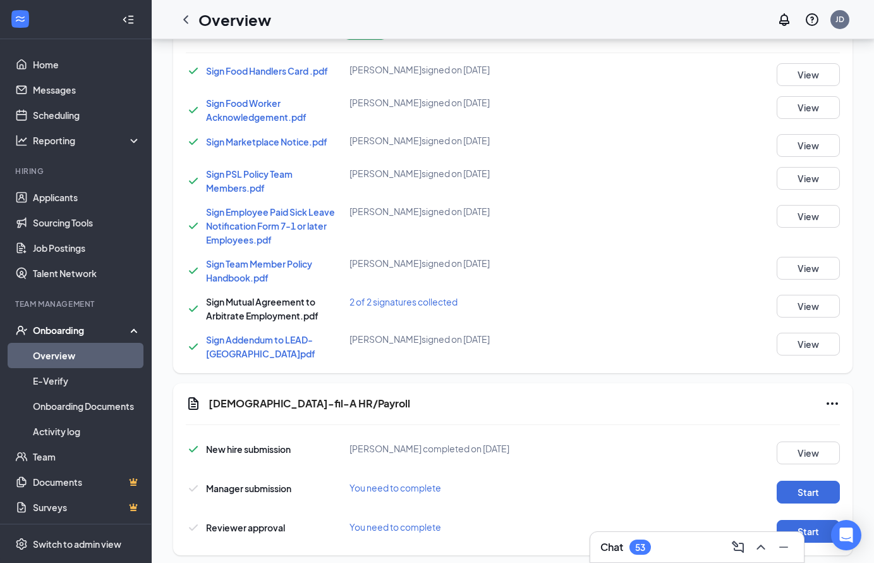
click at [63, 356] on link "Overview" at bounding box center [87, 355] width 108 height 25
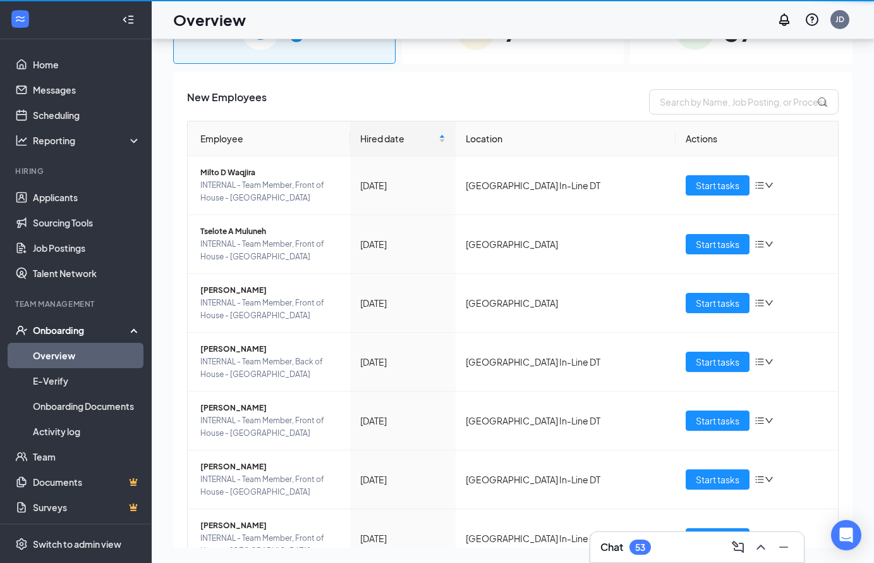
scroll to position [57, 0]
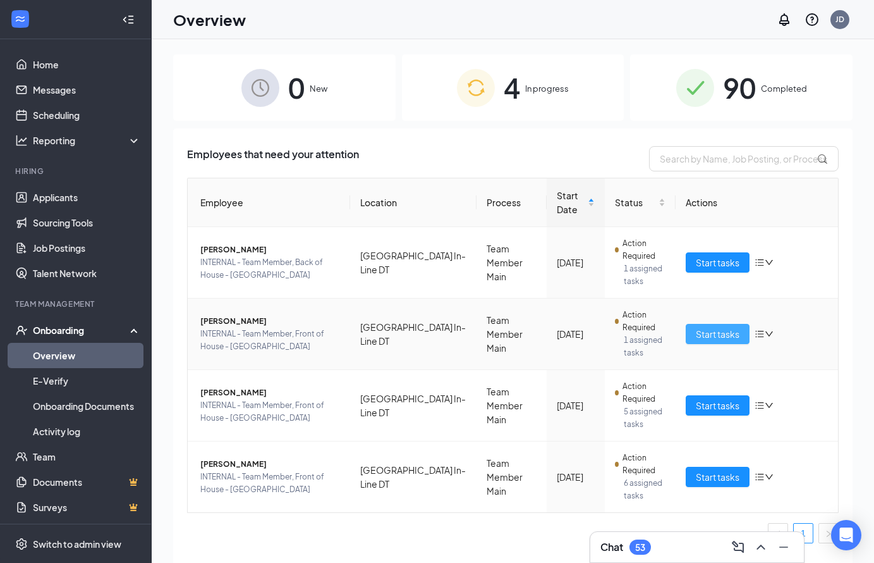
click at [712, 336] on span "Start tasks" at bounding box center [718, 334] width 44 height 14
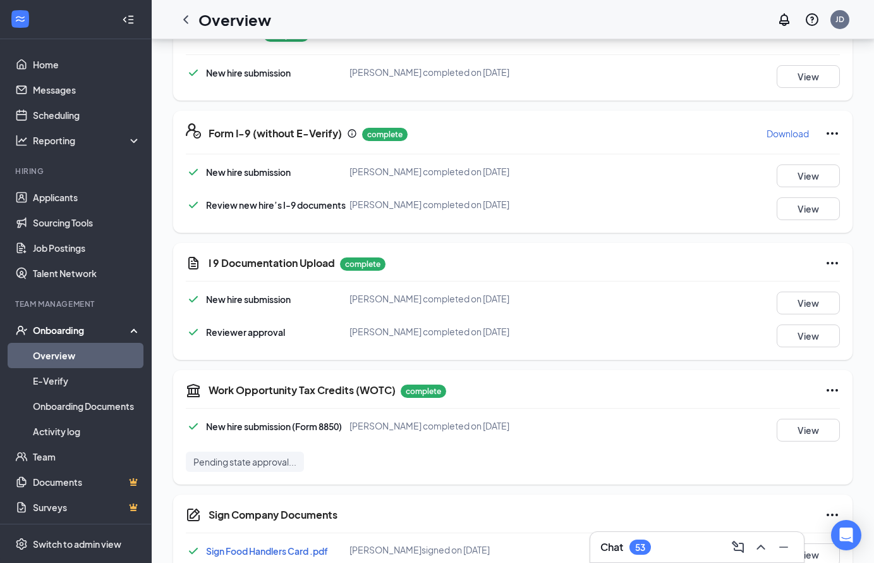
scroll to position [943, 0]
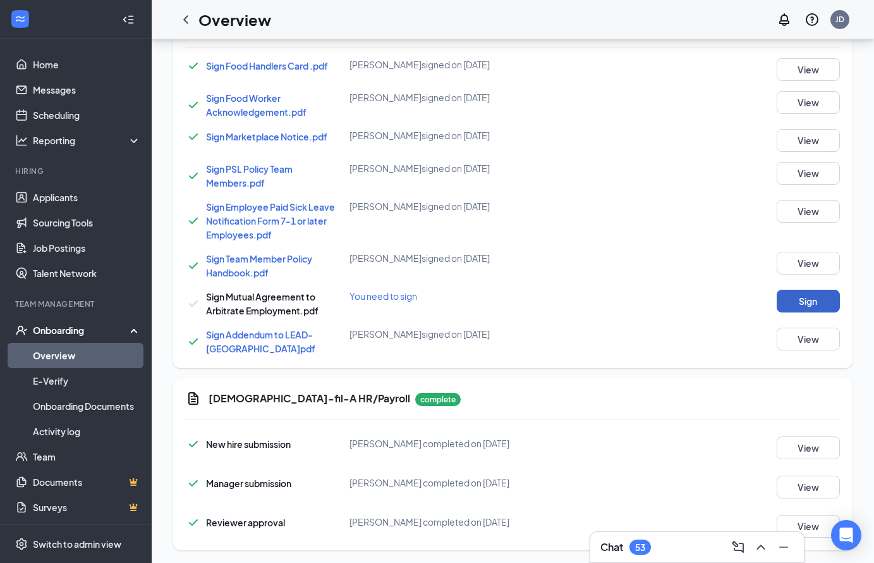
click at [790, 290] on button "Sign" at bounding box center [808, 301] width 63 height 23
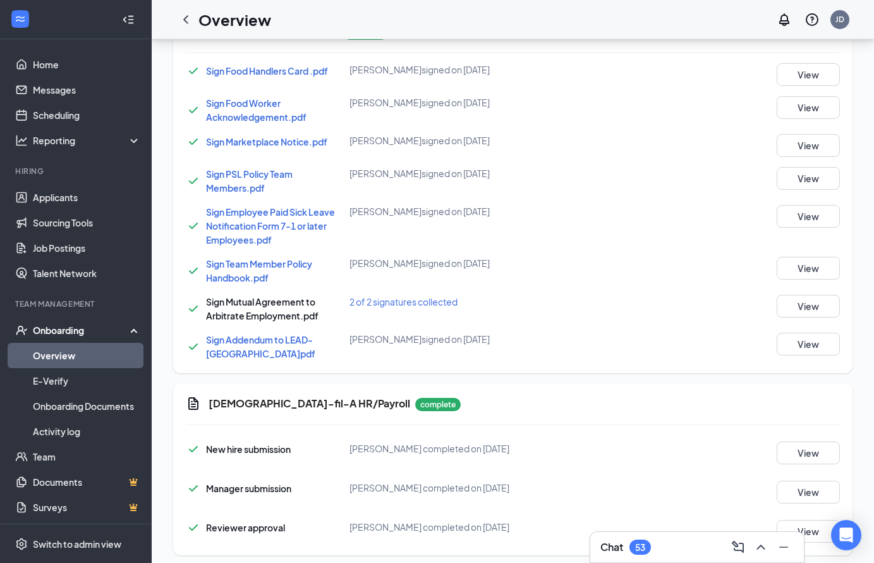
click at [88, 348] on link "Overview" at bounding box center [87, 355] width 108 height 25
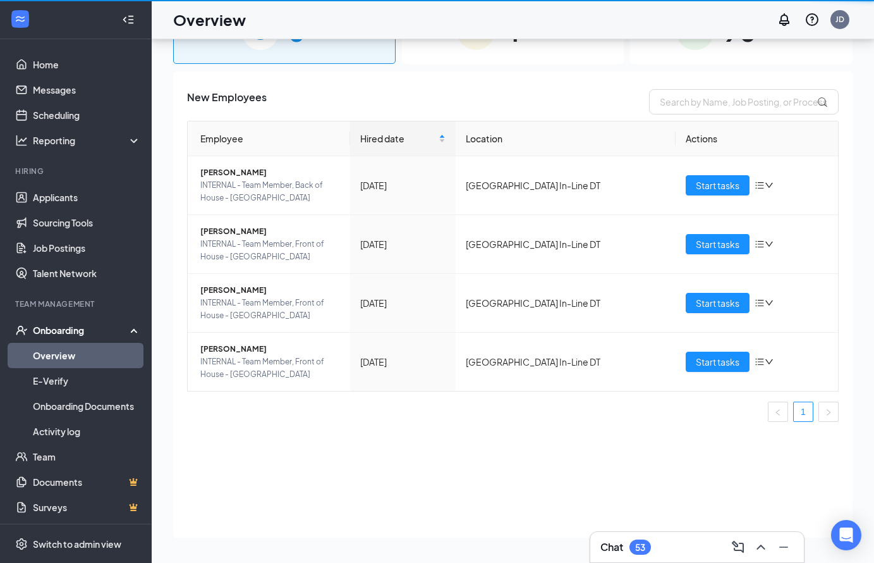
scroll to position [57, 0]
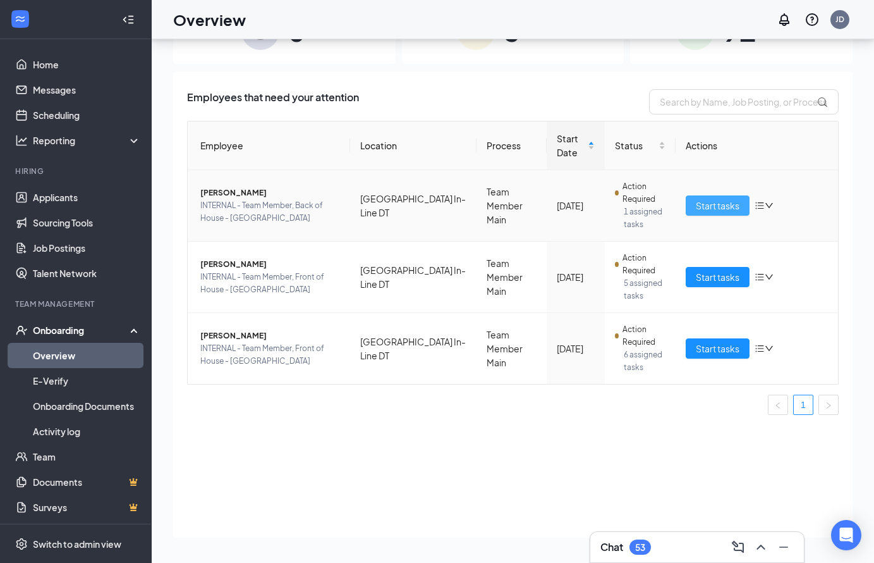
click at [713, 205] on span "Start tasks" at bounding box center [718, 206] width 44 height 14
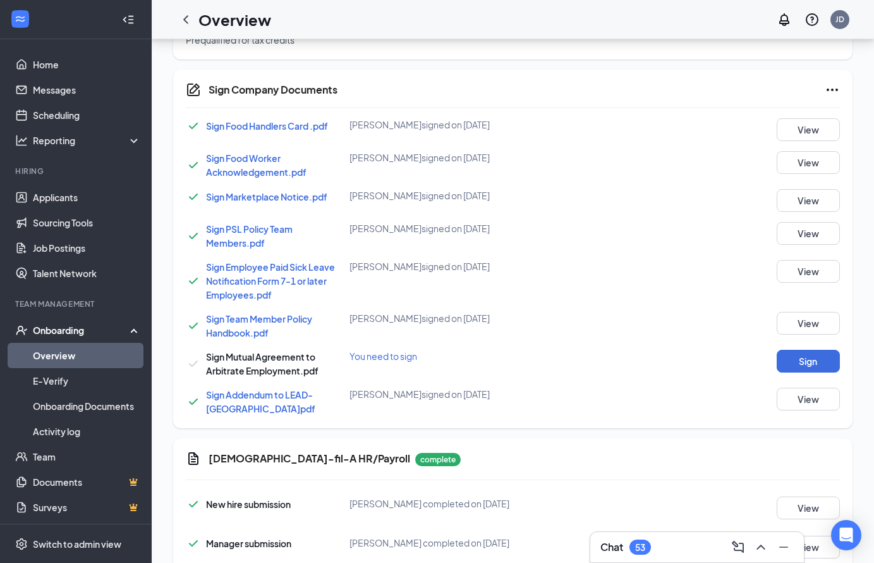
scroll to position [907, 0]
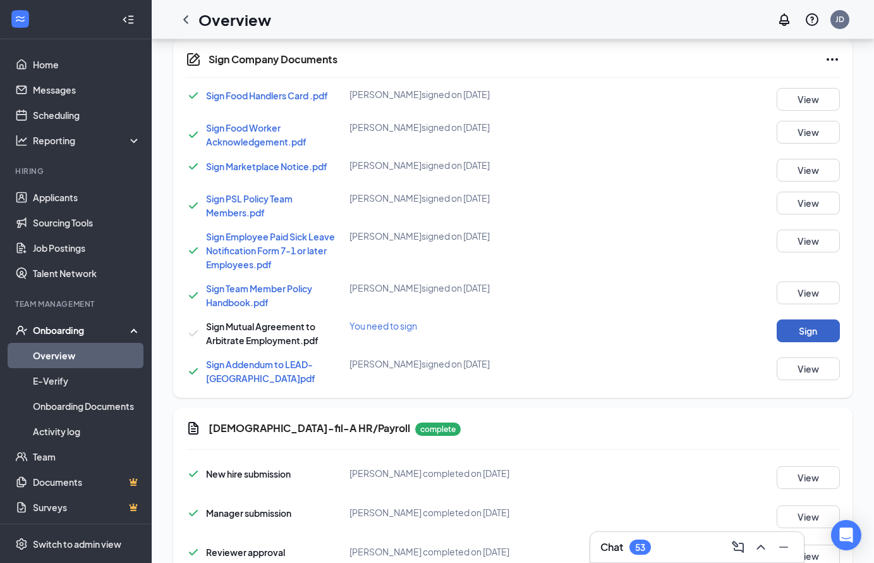
click at [816, 319] on button "Sign" at bounding box center [808, 330] width 63 height 23
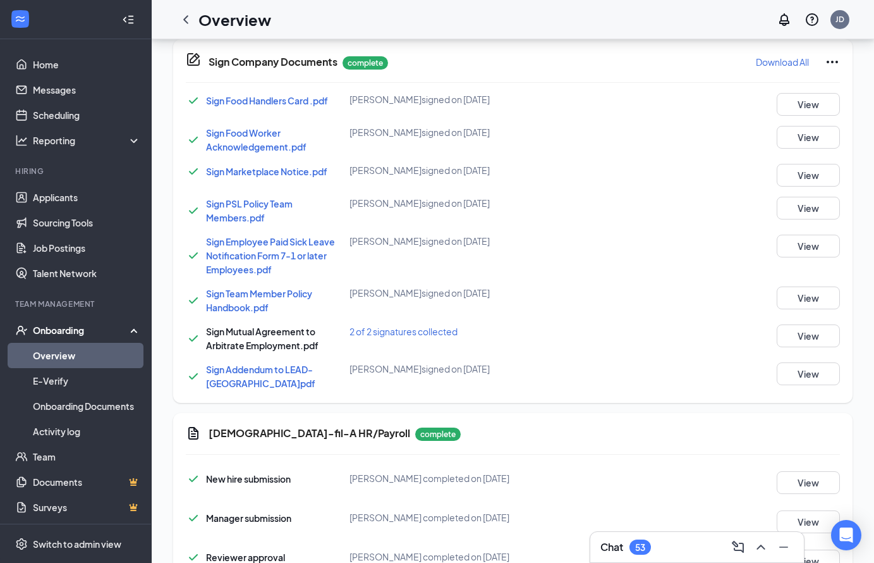
click at [62, 356] on link "Overview" at bounding box center [87, 355] width 108 height 25
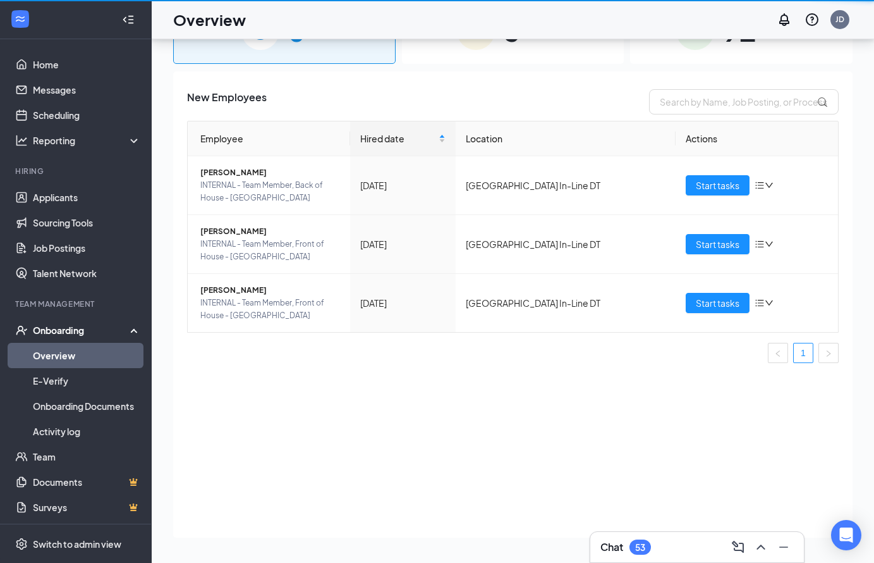
scroll to position [57, 0]
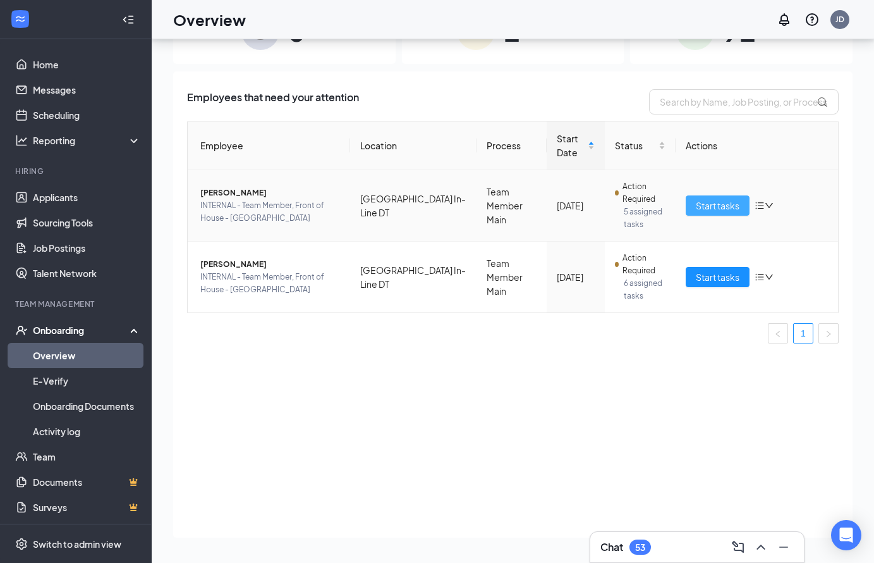
click at [724, 206] on span "Start tasks" at bounding box center [718, 206] width 44 height 14
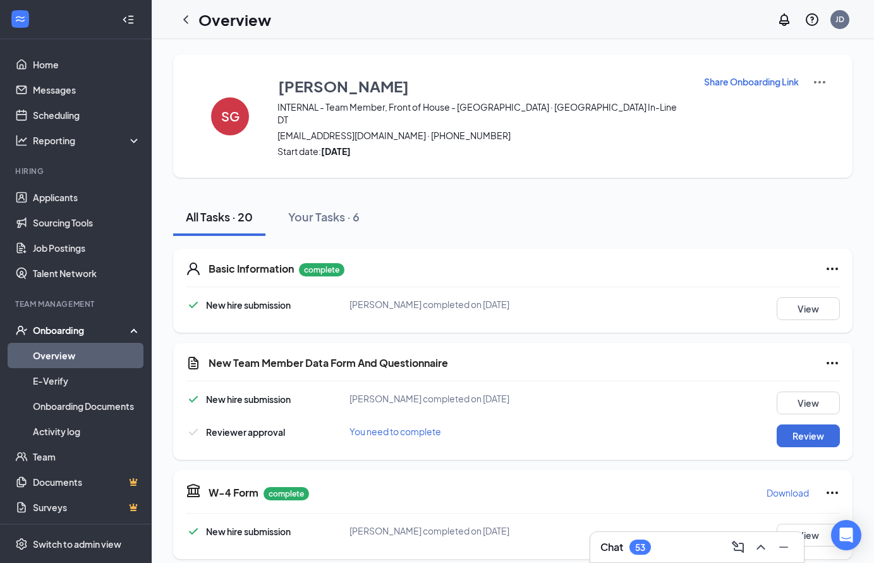
click at [64, 353] on link "Overview" at bounding box center [87, 355] width 108 height 25
